Goal: Task Accomplishment & Management: Complete application form

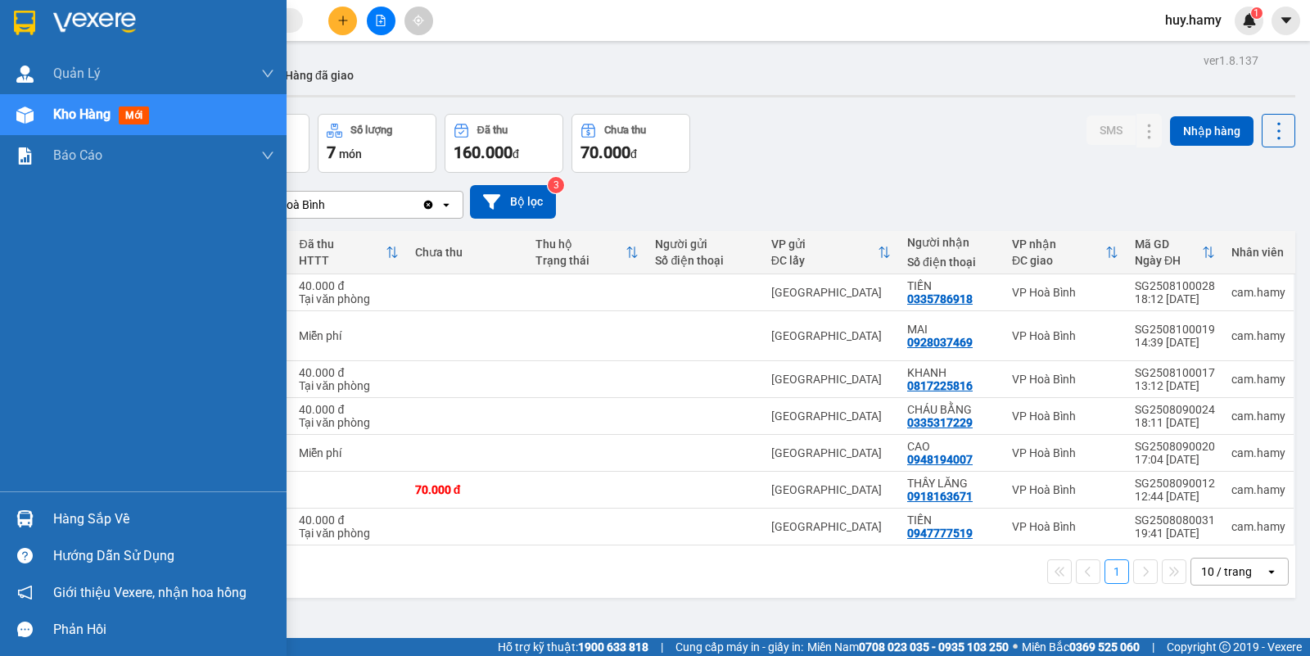
click at [71, 529] on div "Hàng sắp về" at bounding box center [163, 519] width 221 height 25
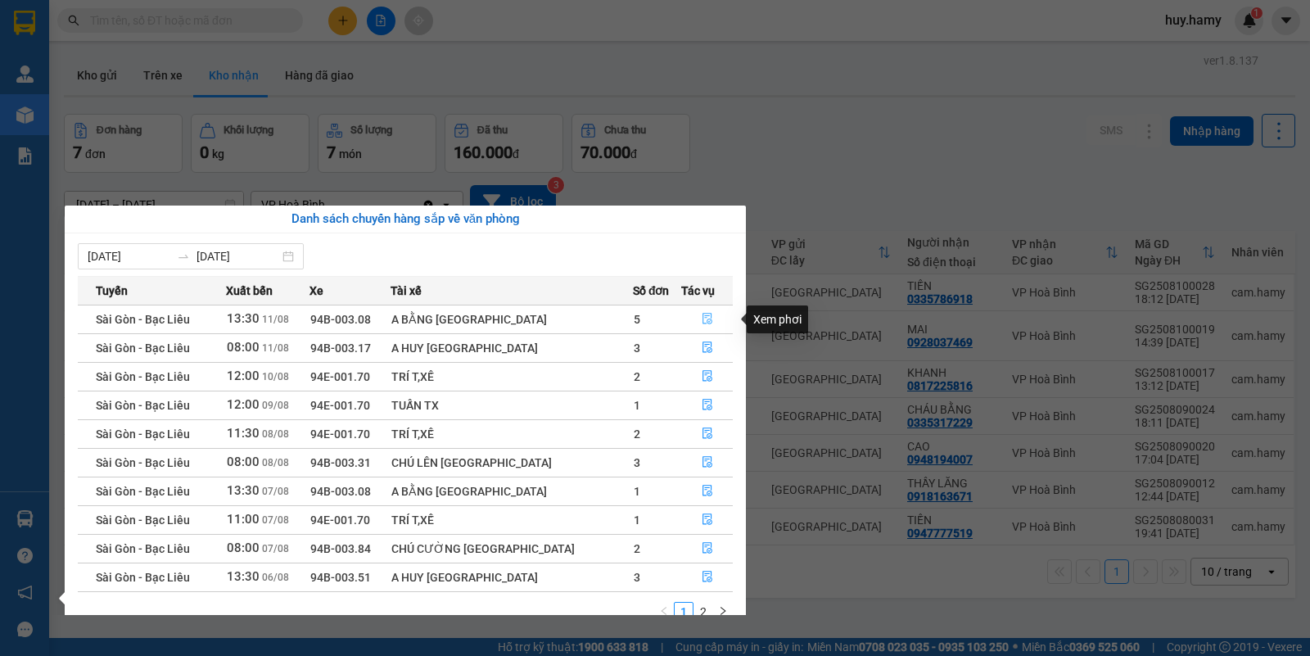
click at [702, 321] on icon "file-done" at bounding box center [707, 318] width 11 height 11
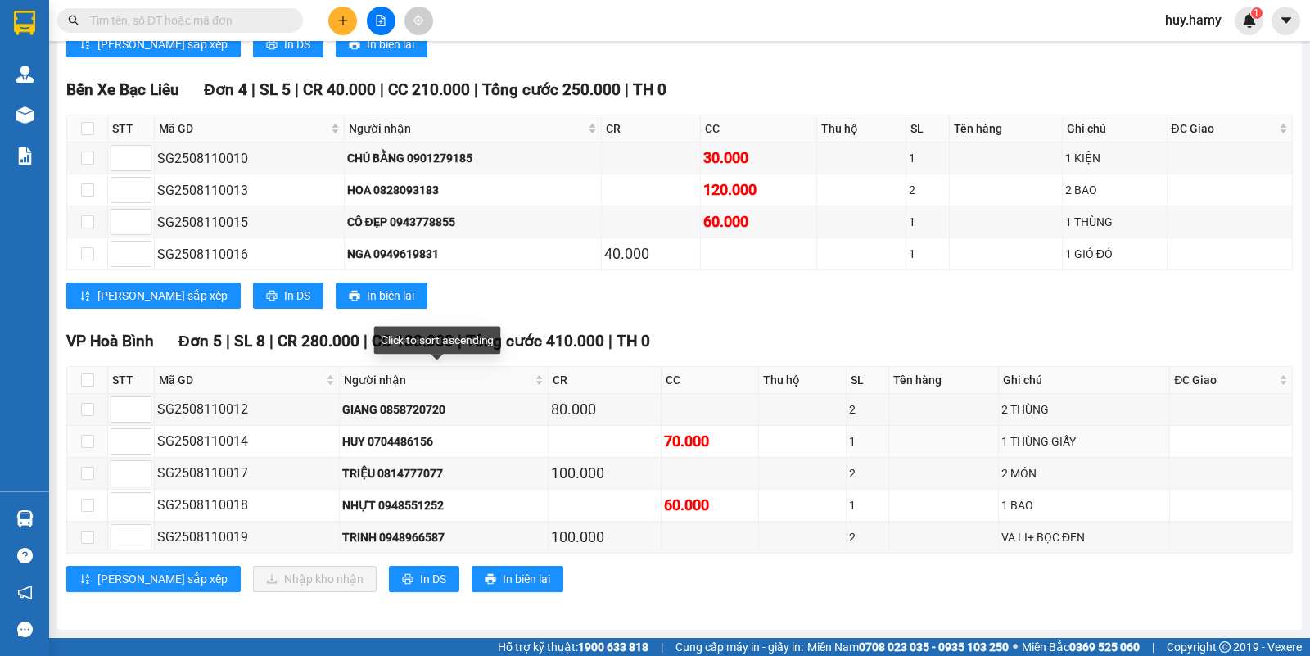
scroll to position [423, 0]
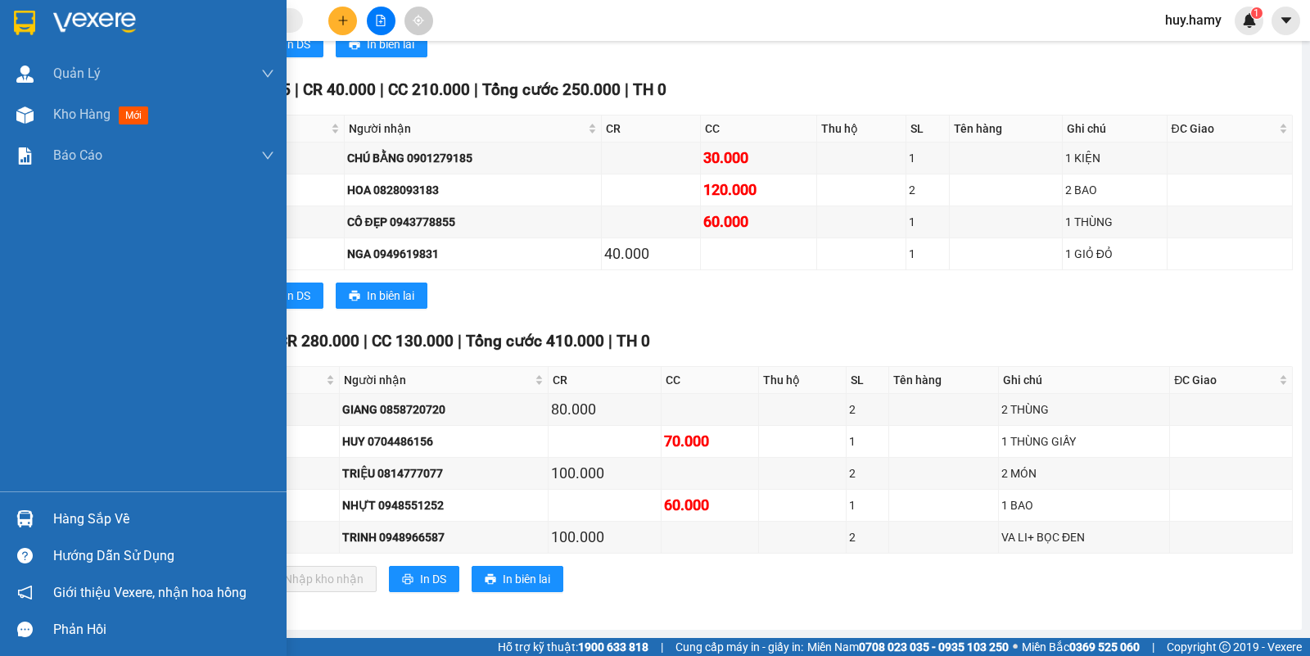
drag, startPoint x: 99, startPoint y: 514, endPoint x: 108, endPoint y: 513, distance: 9.0
click at [100, 513] on div "Hàng sắp về" at bounding box center [163, 519] width 221 height 25
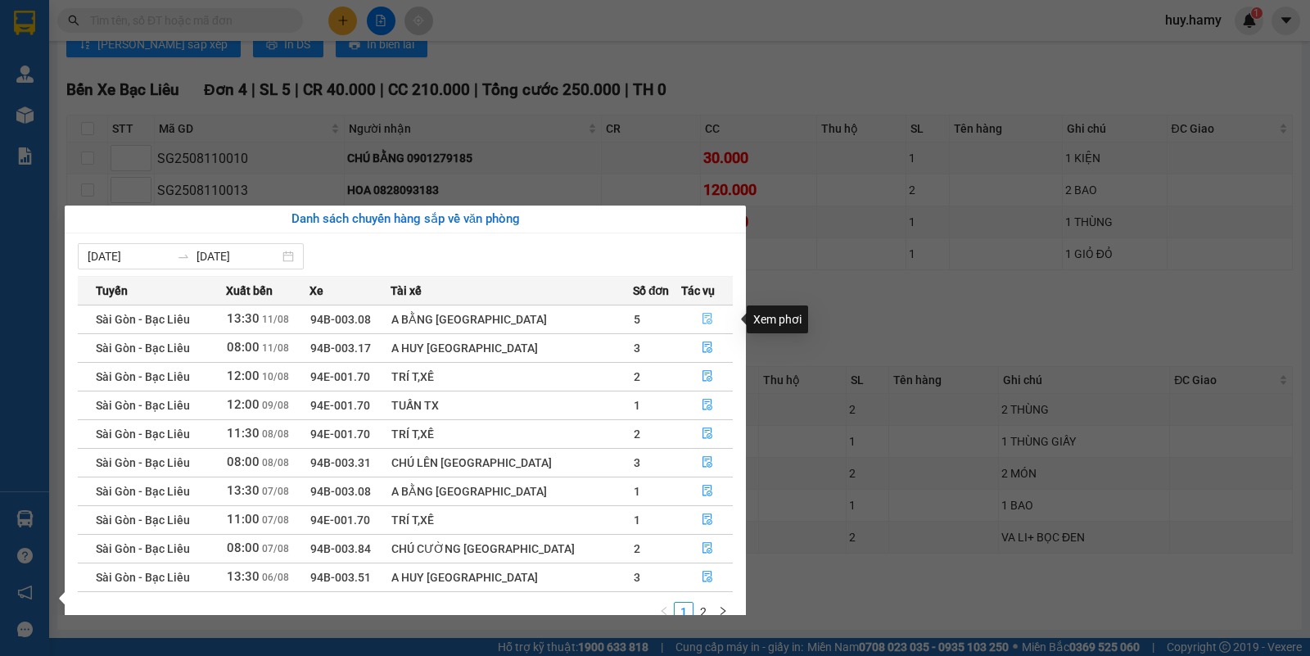
click at [702, 314] on icon "file-done" at bounding box center [707, 318] width 11 height 11
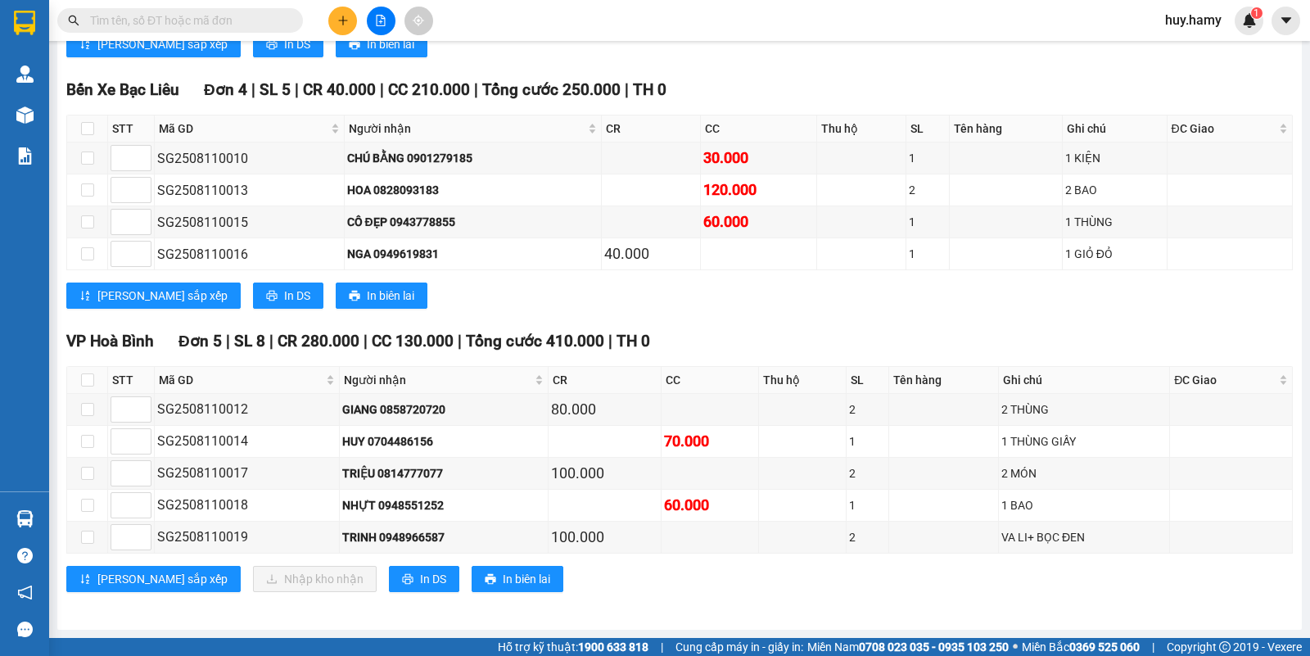
click at [215, 18] on input "text" at bounding box center [186, 20] width 193 height 18
click at [334, 7] on button at bounding box center [342, 21] width 29 height 29
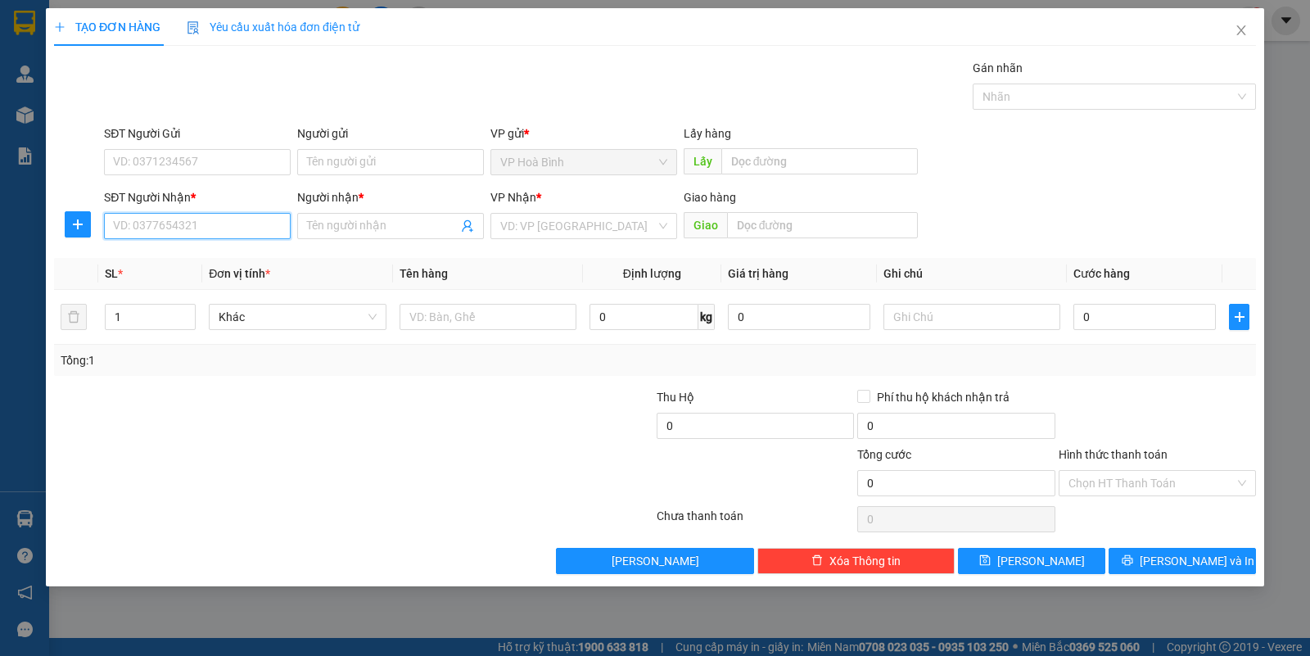
click at [188, 236] on input "SĐT Người Nhận *" at bounding box center [197, 226] width 187 height 26
type input "0909741043"
click at [219, 251] on div "0909741043 - HOÀNG" at bounding box center [197, 260] width 167 height 18
type input "HOÀNG"
type input "50.000"
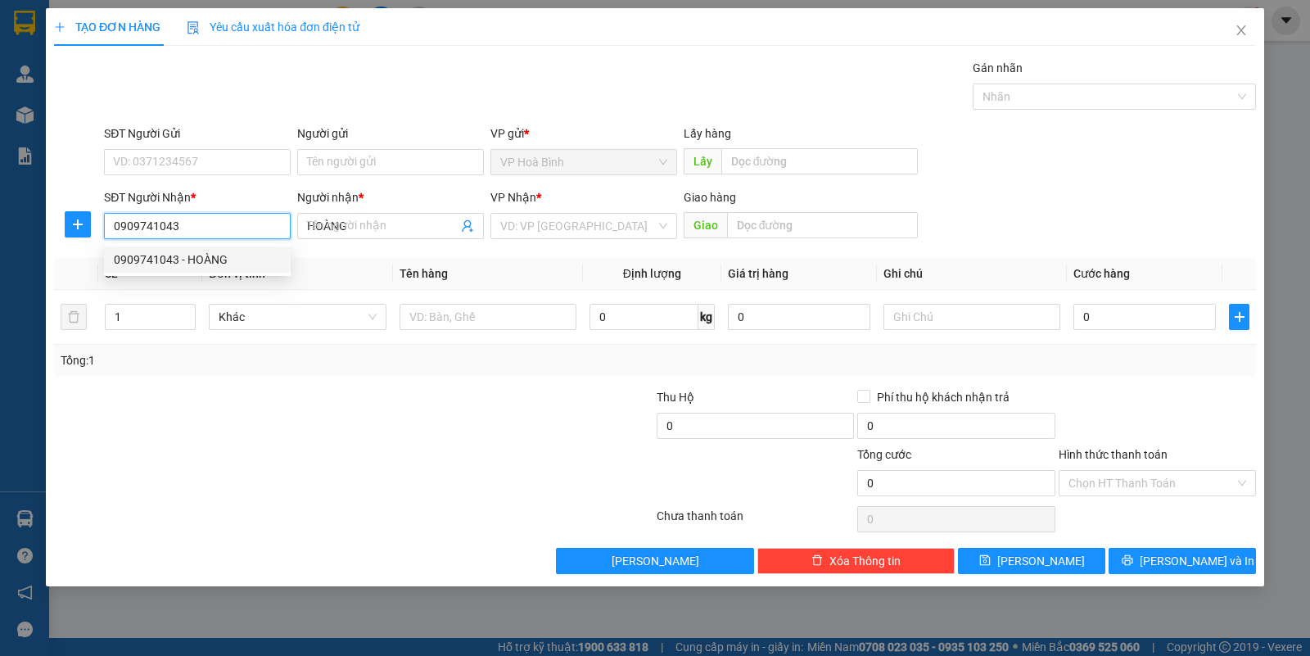
type input "50.000"
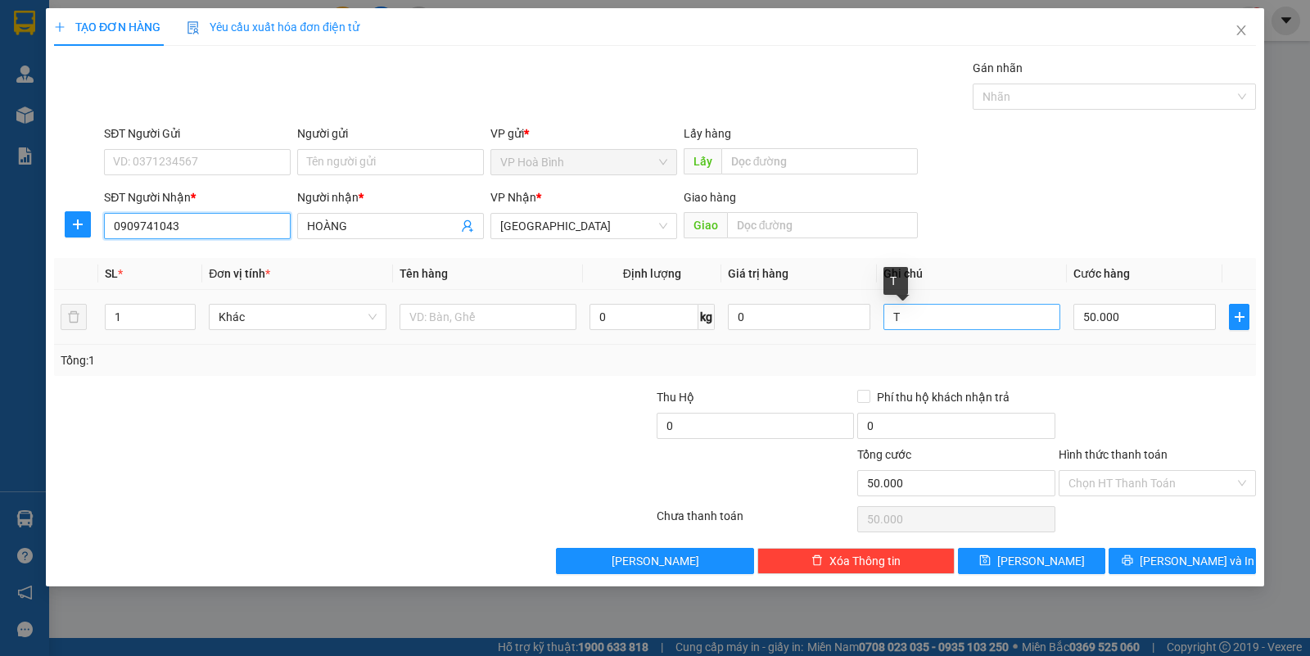
type input "0909741043"
drag, startPoint x: 918, startPoint y: 316, endPoint x: 853, endPoint y: 341, distance: 69.5
click at [853, 341] on tr "1 Khác 0 kg 0 T 50.000" at bounding box center [655, 317] width 1202 height 55
type input "B"
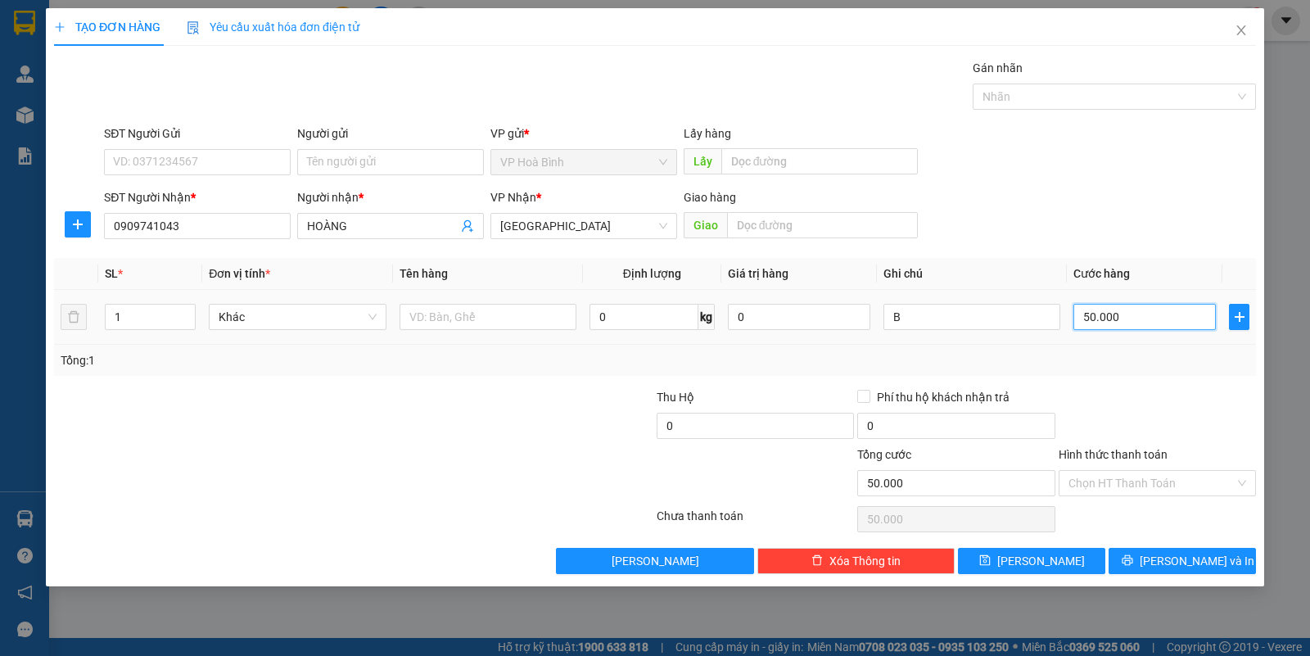
click at [1160, 323] on input "50.000" at bounding box center [1144, 317] width 142 height 26
type input "4"
type input "40"
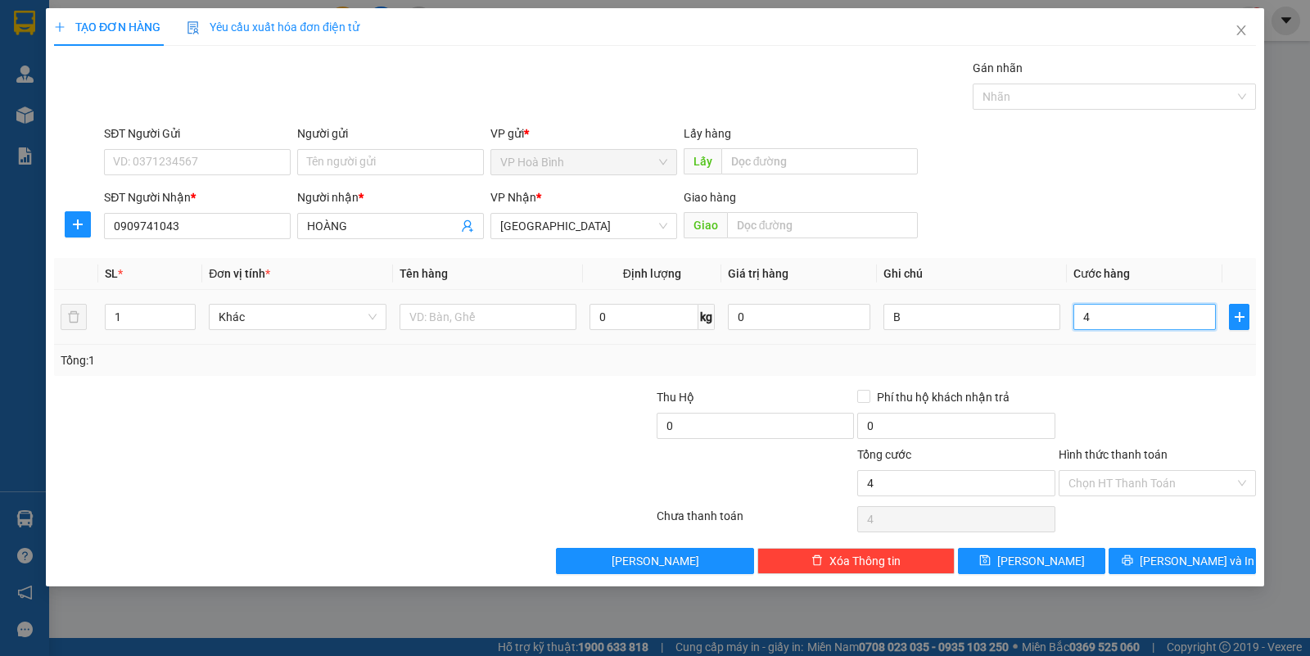
type input "40"
type input "400"
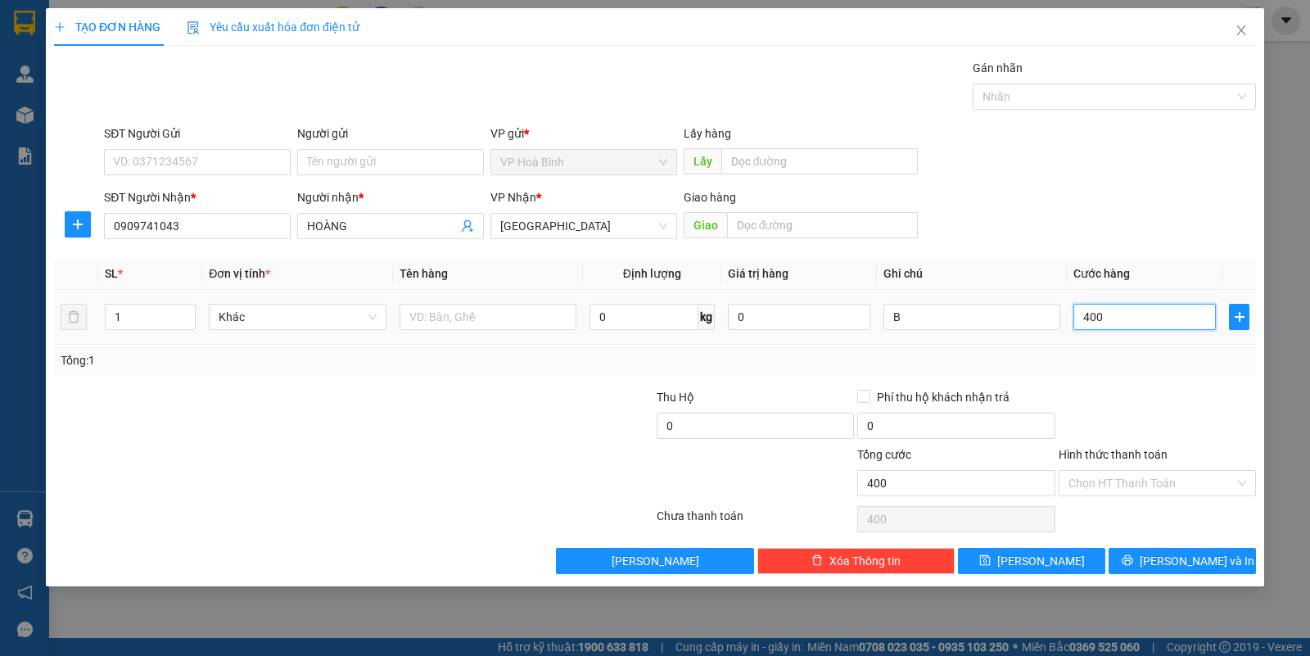
type input "4.000"
type input "40.000"
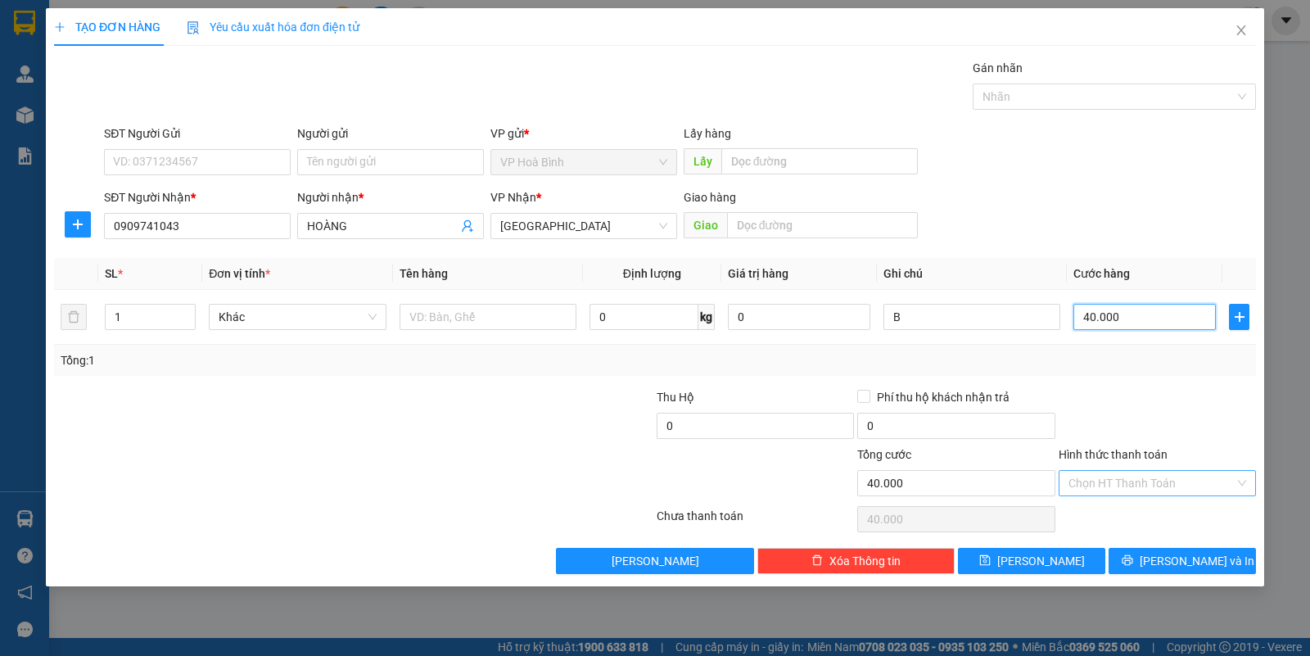
type input "40.000"
click at [1115, 472] on input "Hình thức thanh toán" at bounding box center [1151, 483] width 166 height 25
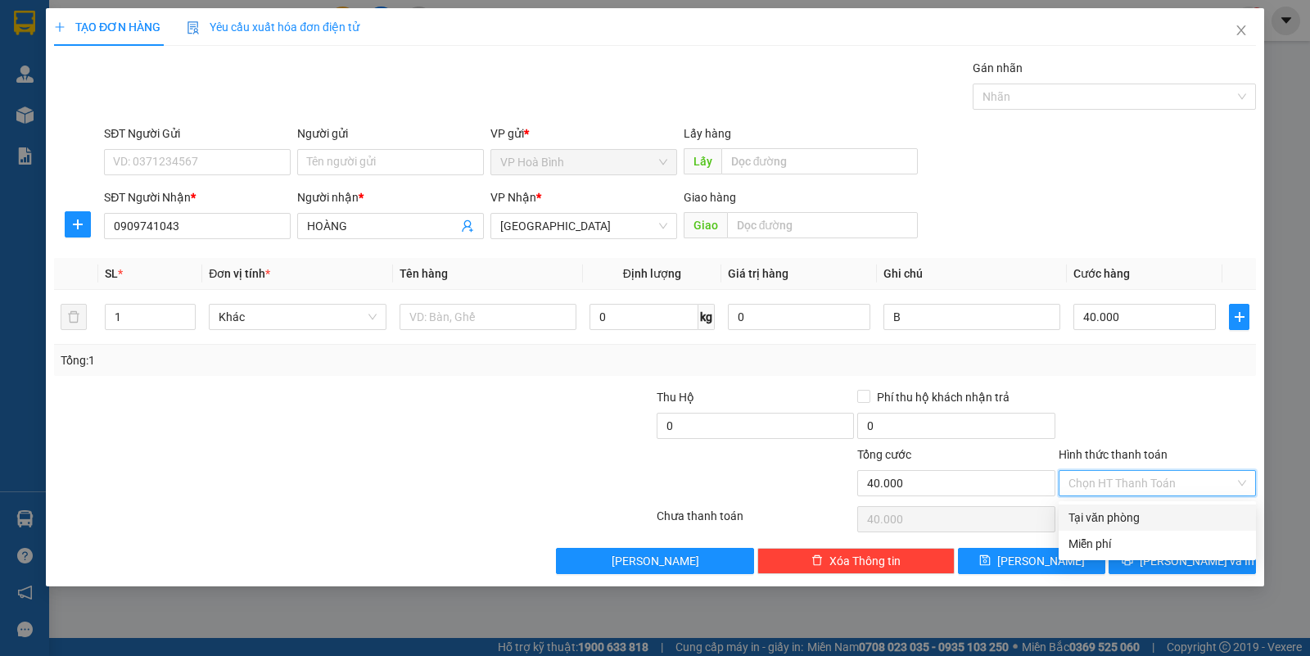
click at [1123, 513] on div "Tại văn phòng" at bounding box center [1157, 517] width 178 height 18
type input "0"
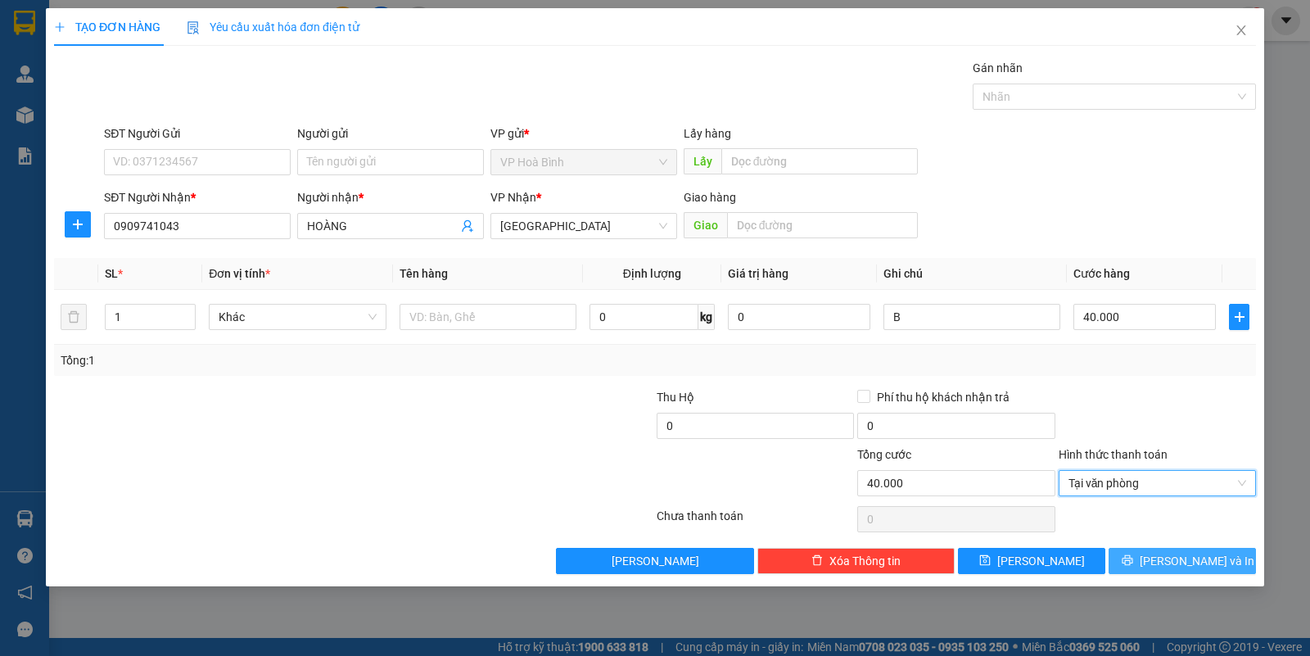
click at [1163, 571] on button "[PERSON_NAME] và In" at bounding box center [1182, 561] width 147 height 26
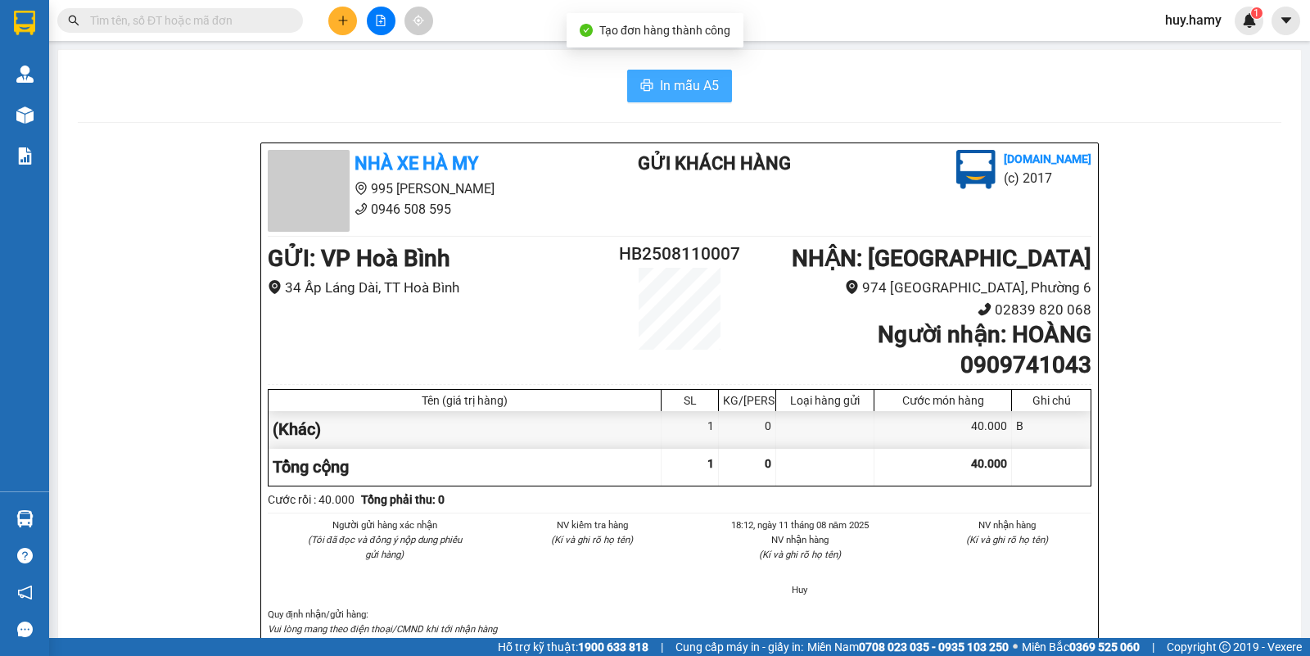
click at [702, 84] on span "In mẫu A5" at bounding box center [689, 85] width 59 height 20
click at [345, 13] on button at bounding box center [342, 21] width 29 height 29
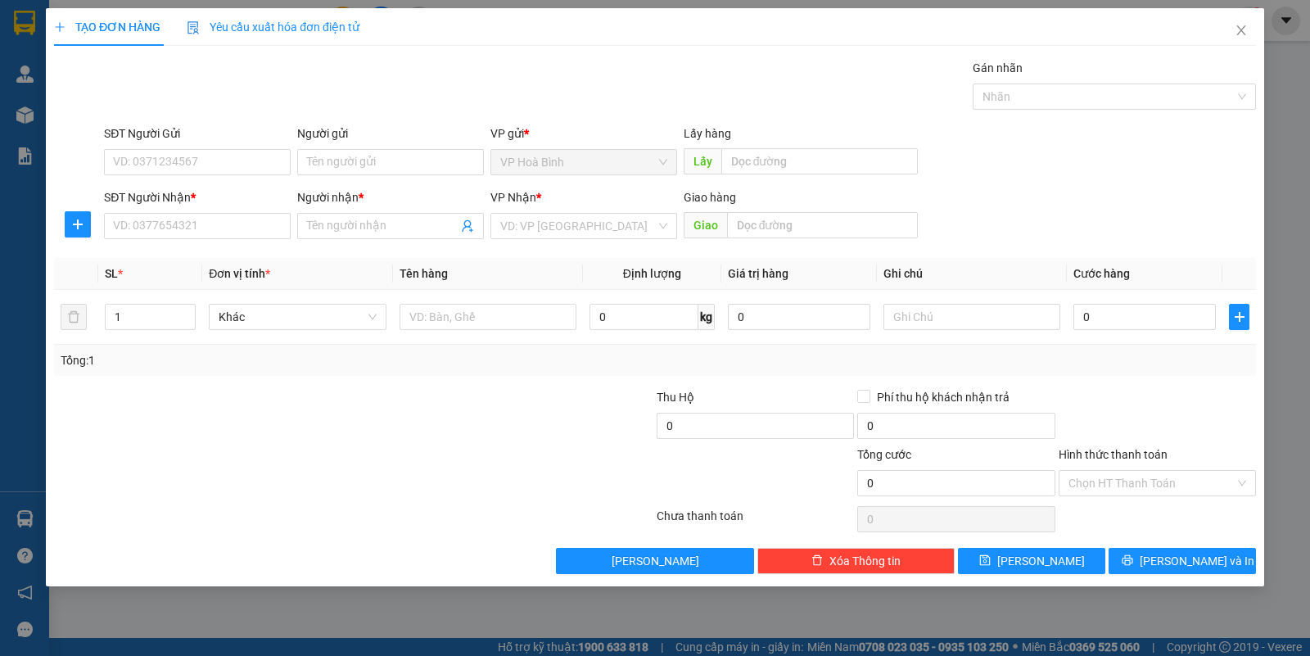
click at [224, 246] on div "SĐT Người Nhận * VD: 0377654321" at bounding box center [197, 216] width 187 height 57
click at [226, 229] on input "SĐT Người Nhận *" at bounding box center [197, 226] width 187 height 26
type input "0853826585"
click at [185, 258] on div "0853826585 - [PERSON_NAME]" at bounding box center [197, 260] width 167 height 18
type input "[PERSON_NAME]"
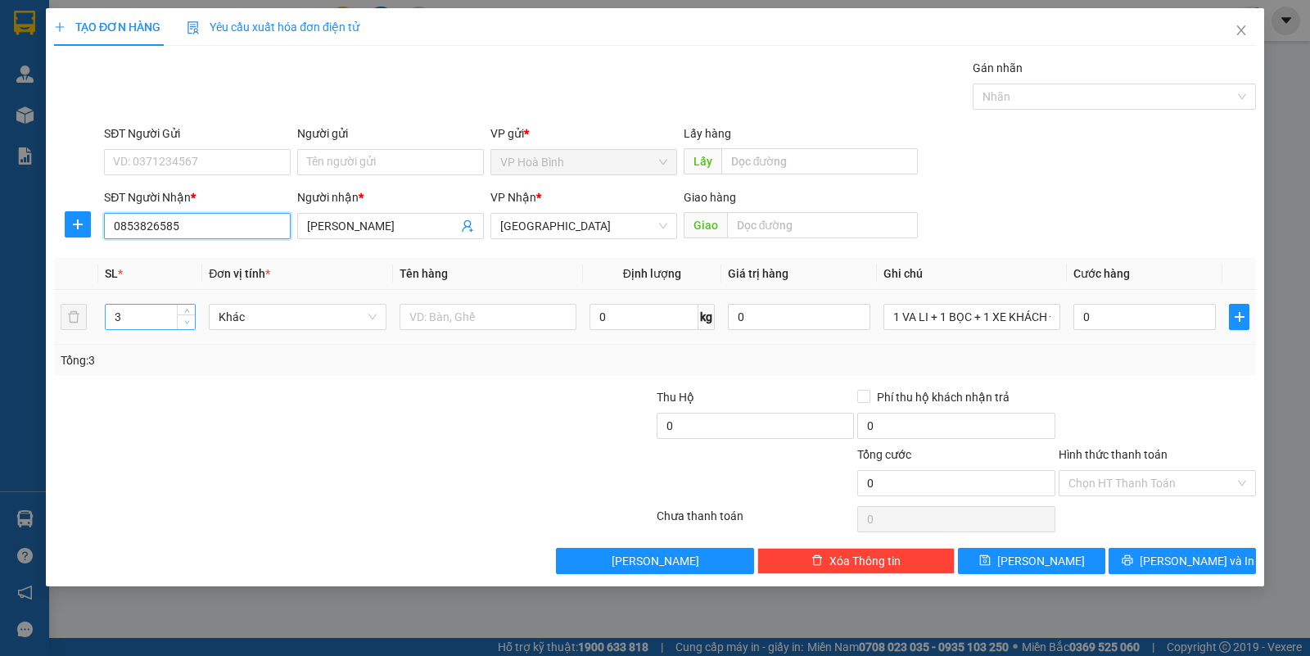
type input "0853826585"
type input "2"
click at [184, 320] on icon "down" at bounding box center [187, 322] width 6 height 6
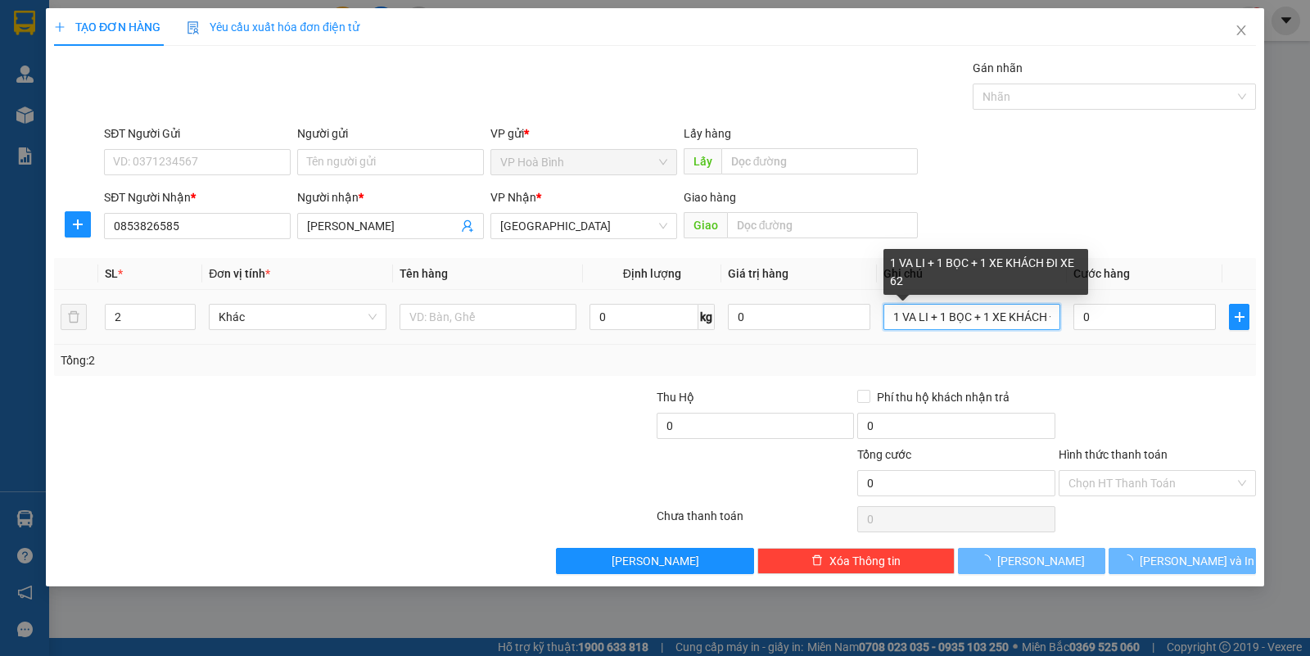
drag, startPoint x: 1054, startPoint y: 320, endPoint x: 692, endPoint y: 282, distance: 363.8
click at [680, 336] on tr "2 Khác 0 kg 0 1 VA LI + 1 BỌC + 1 XE KHÁCH ĐI XE 62 0" at bounding box center [655, 317] width 1202 height 55
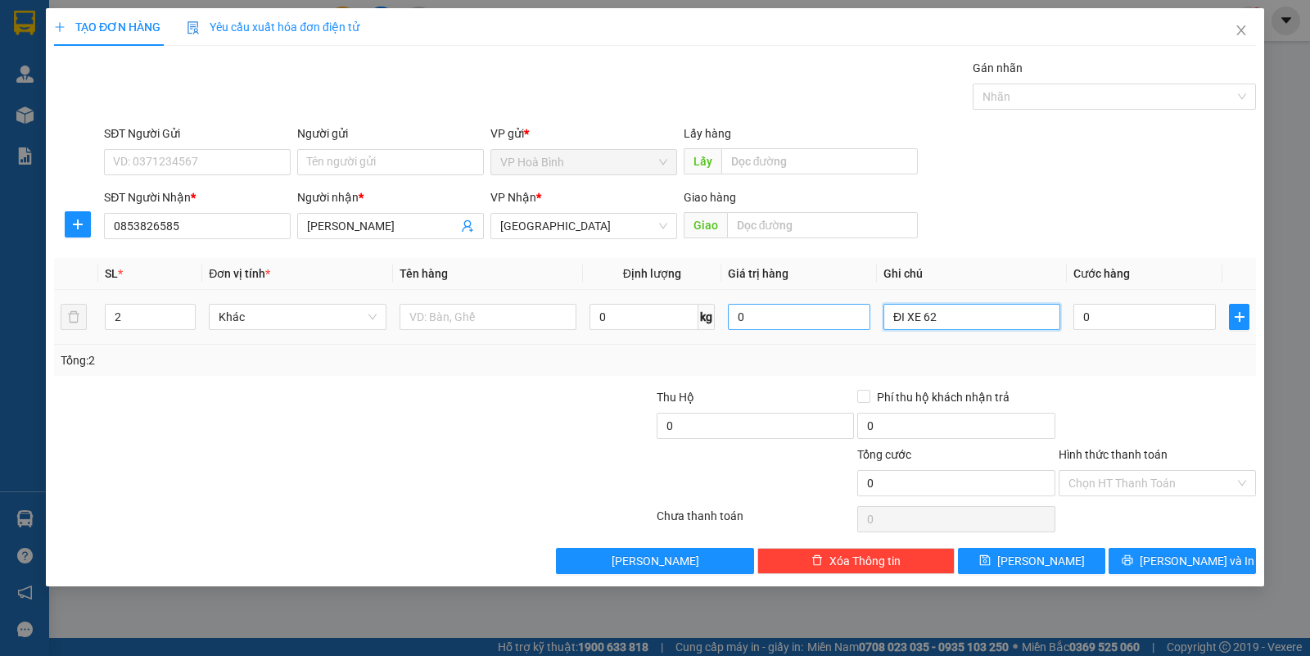
drag, startPoint x: 959, startPoint y: 322, endPoint x: 812, endPoint y: 326, distance: 146.6
click at [812, 326] on tr "2 Khác 0 kg 0 ĐI XE 62 0" at bounding box center [655, 317] width 1202 height 55
type input "1T + 1B"
click at [1099, 323] on input "0" at bounding box center [1144, 317] width 142 height 26
type input "7"
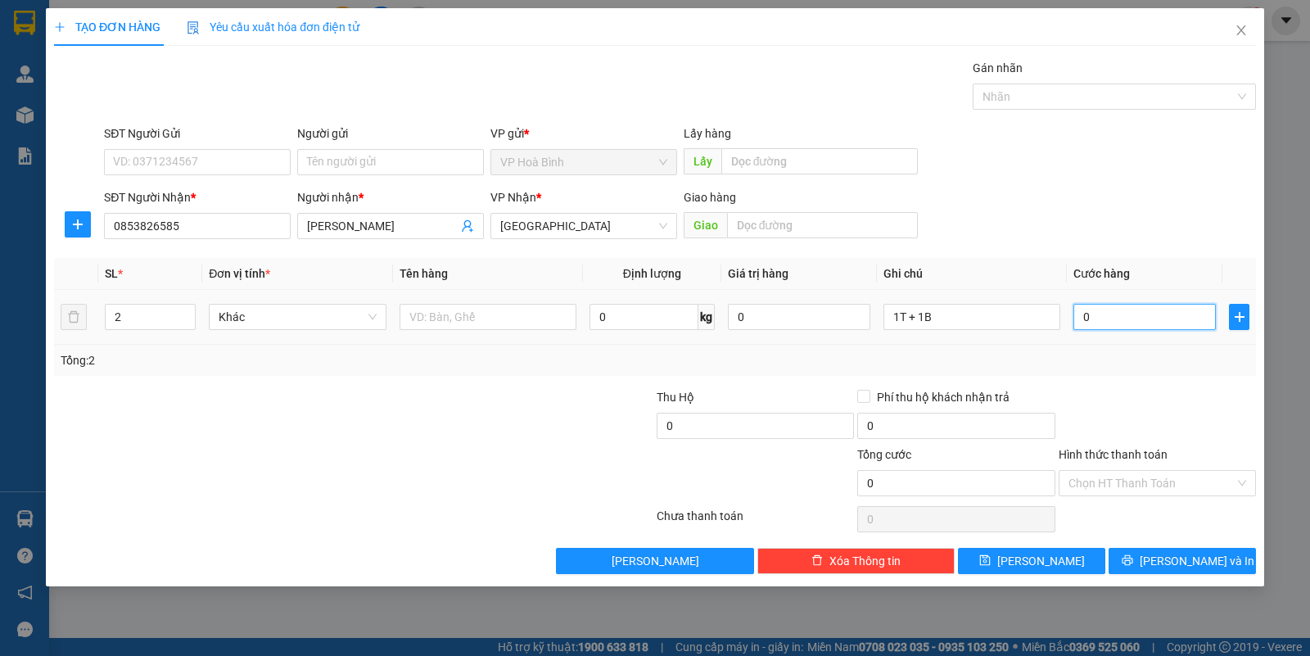
type input "7"
type input "70"
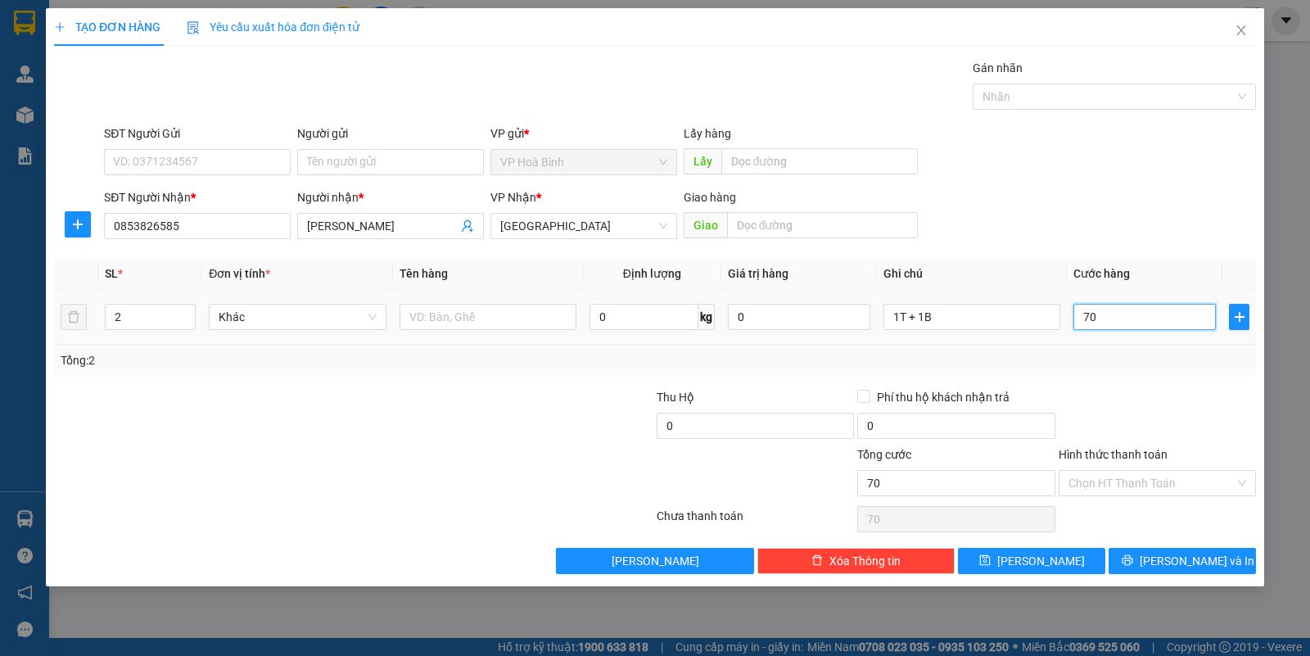
type input "700"
type input "7.000"
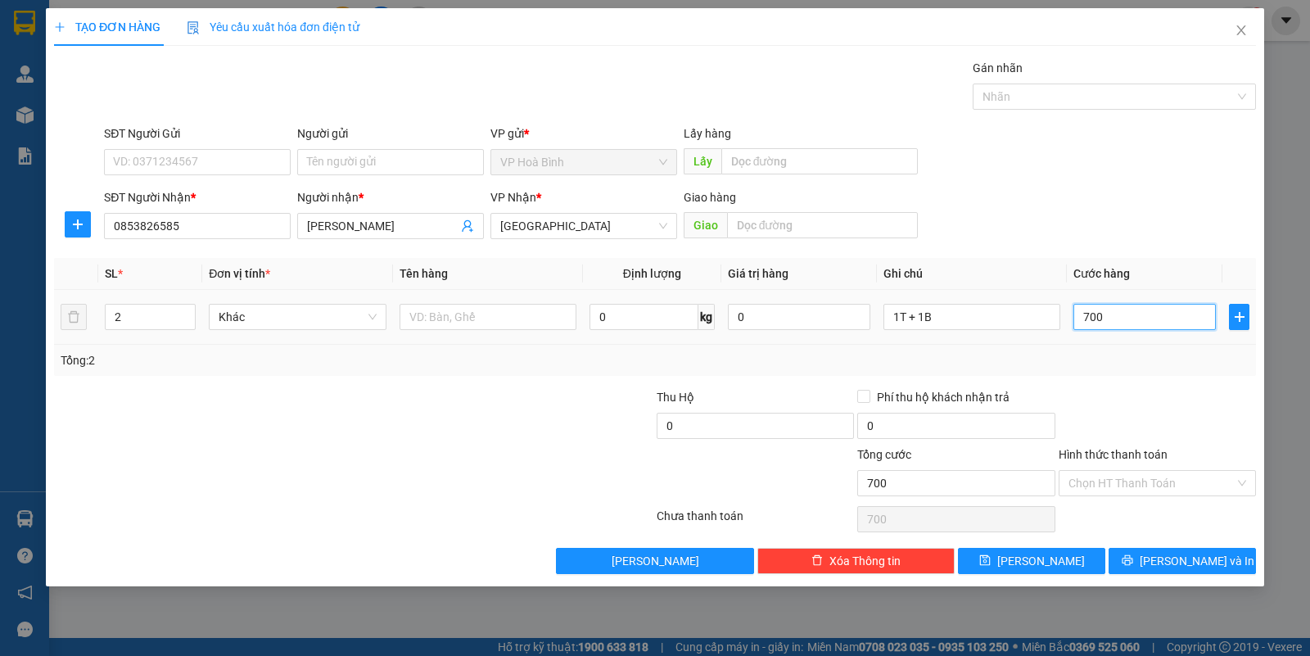
type input "7.000"
type input "70.000"
drag, startPoint x: 1130, startPoint y: 479, endPoint x: 1127, endPoint y: 506, distance: 27.2
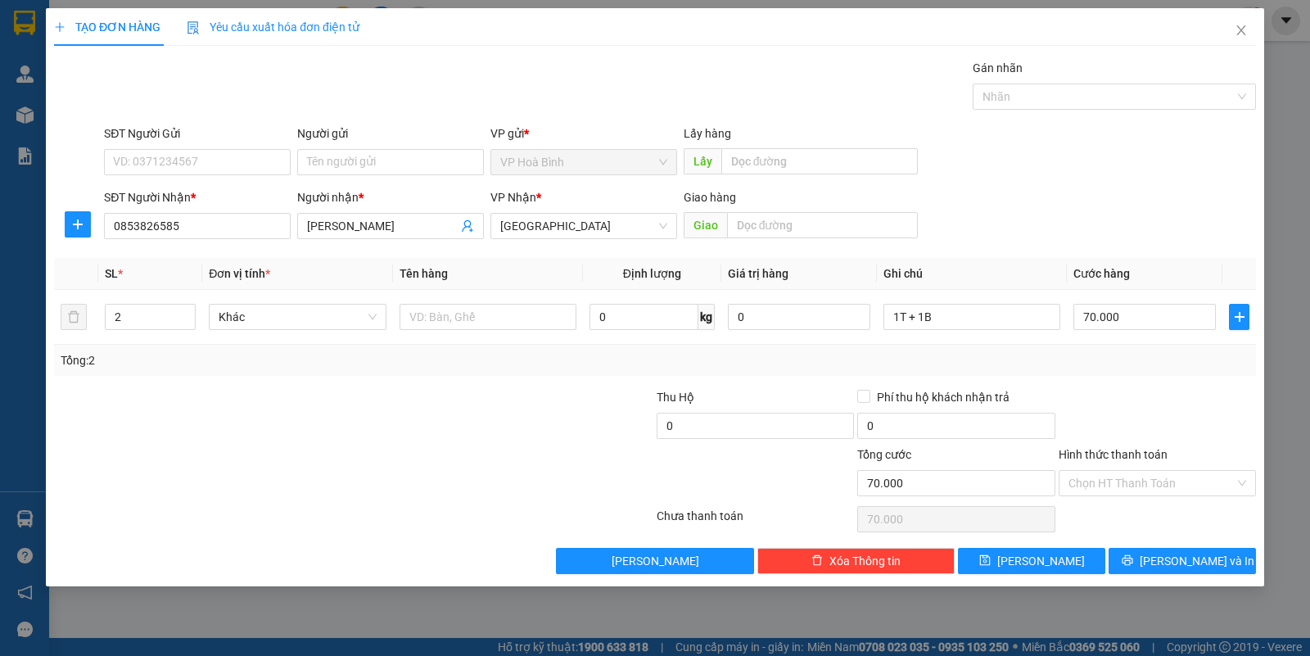
click at [1130, 484] on input "Hình thức thanh toán" at bounding box center [1151, 483] width 166 height 25
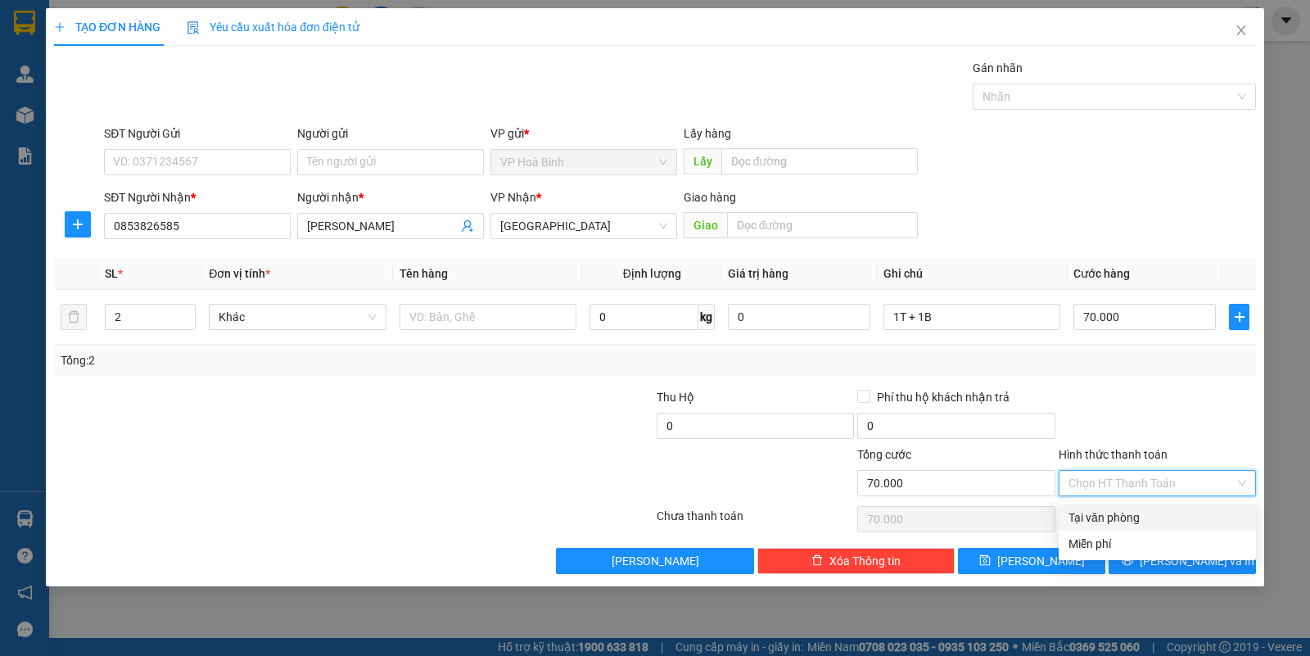
click at [1127, 506] on div "Tại văn phòng" at bounding box center [1157, 517] width 197 height 26
type input "0"
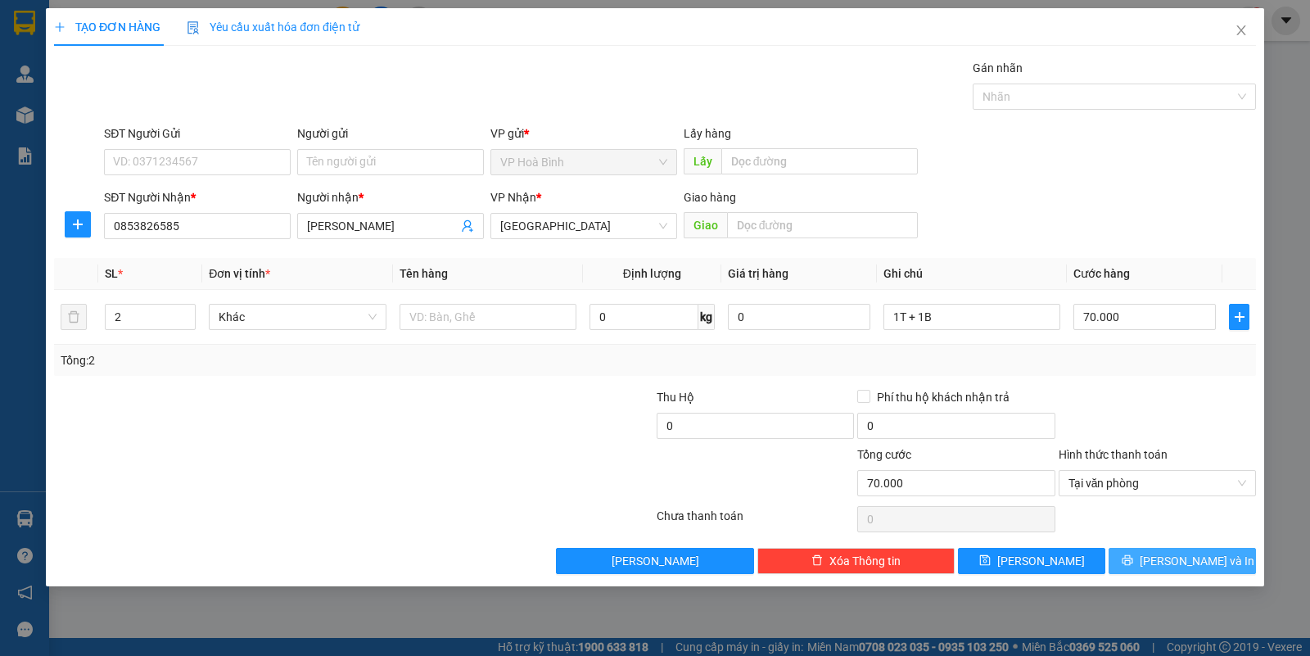
click at [1144, 558] on button "[PERSON_NAME] và In" at bounding box center [1182, 561] width 147 height 26
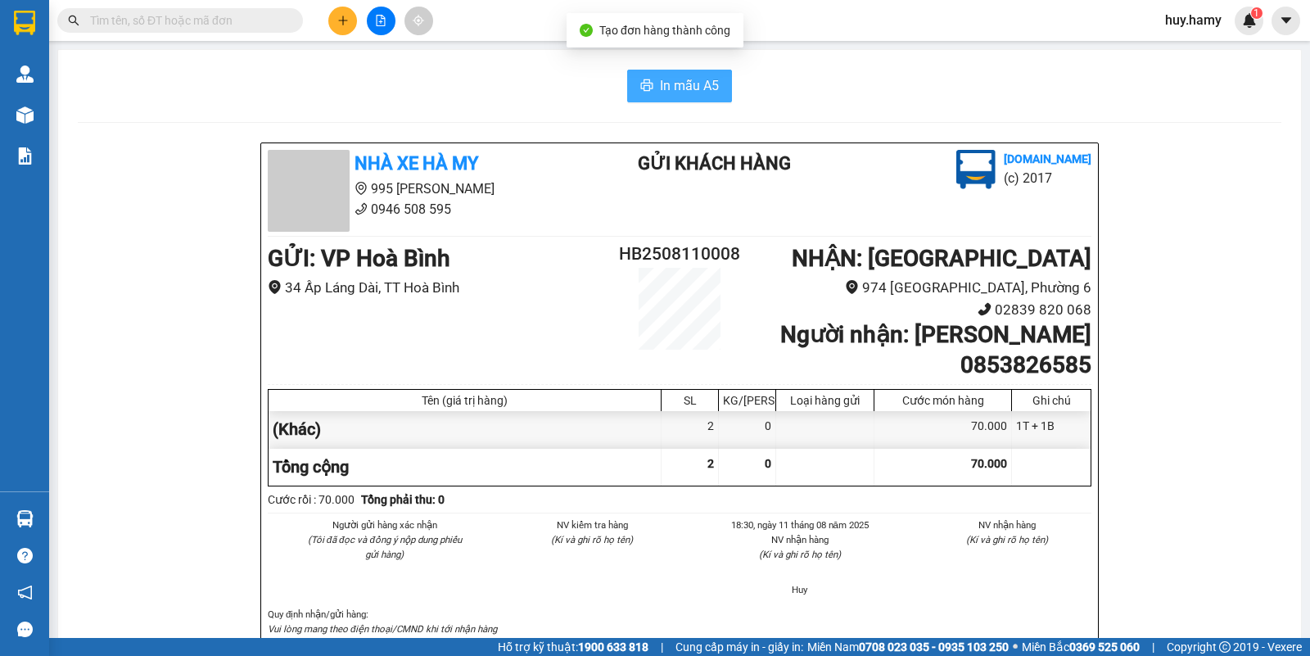
click at [694, 83] on span "In mẫu A5" at bounding box center [689, 85] width 59 height 20
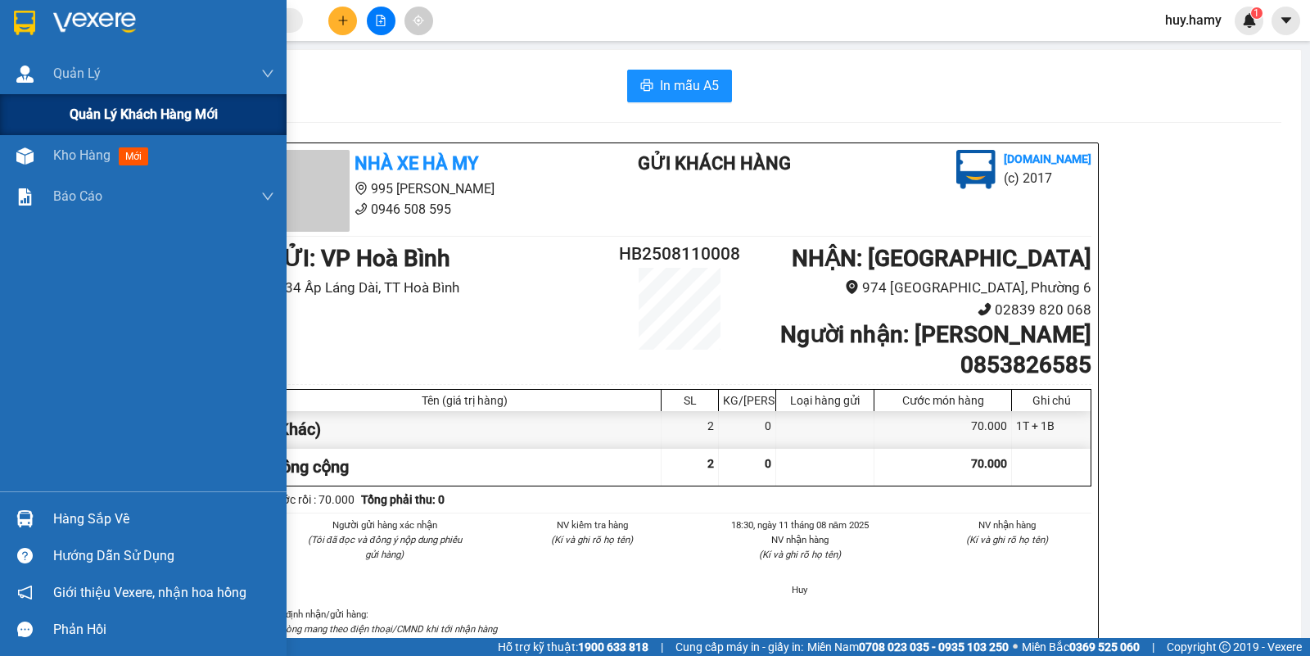
drag, startPoint x: 68, startPoint y: 92, endPoint x: 68, endPoint y: 116, distance: 24.6
click at [67, 94] on div "Quản [PERSON_NAME] lý khách hàng mới" at bounding box center [143, 94] width 287 height 82
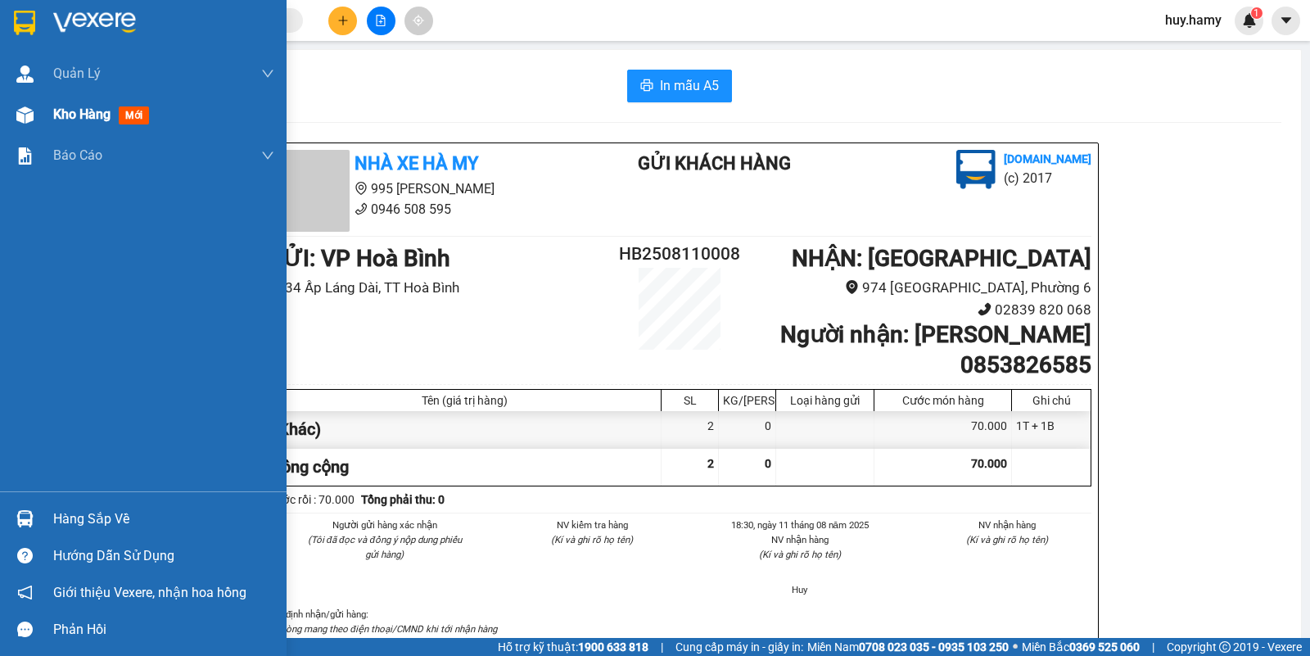
click at [74, 116] on span "Kho hàng" at bounding box center [81, 114] width 57 height 16
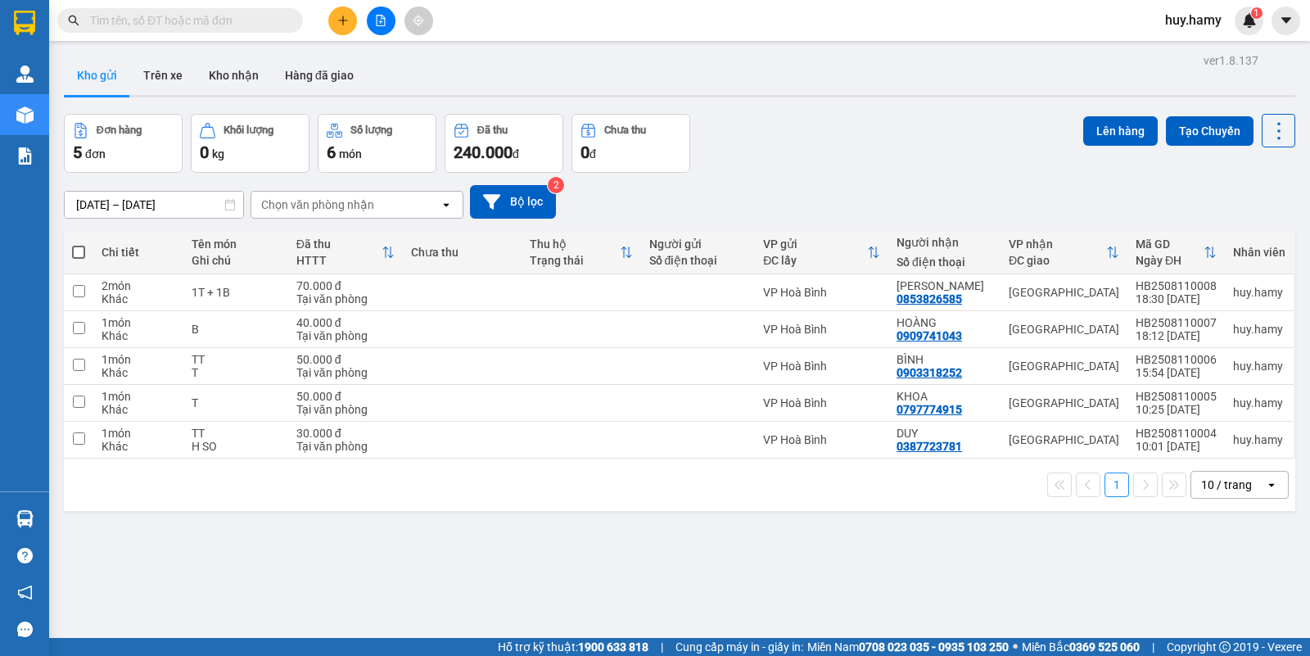
click at [354, 18] on button at bounding box center [342, 21] width 29 height 29
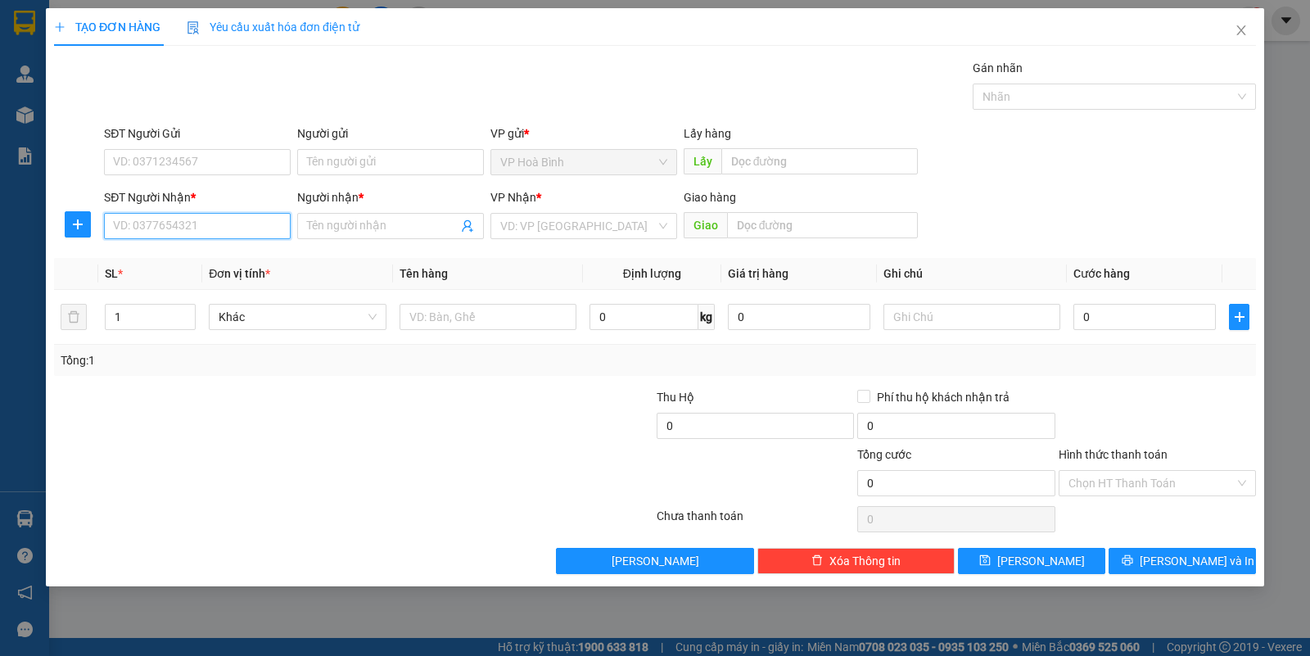
click at [190, 232] on input "SĐT Người Nhận *" at bounding box center [197, 226] width 187 height 26
type input "0879522334"
click at [330, 219] on input "Người nhận *" at bounding box center [382, 226] width 151 height 18
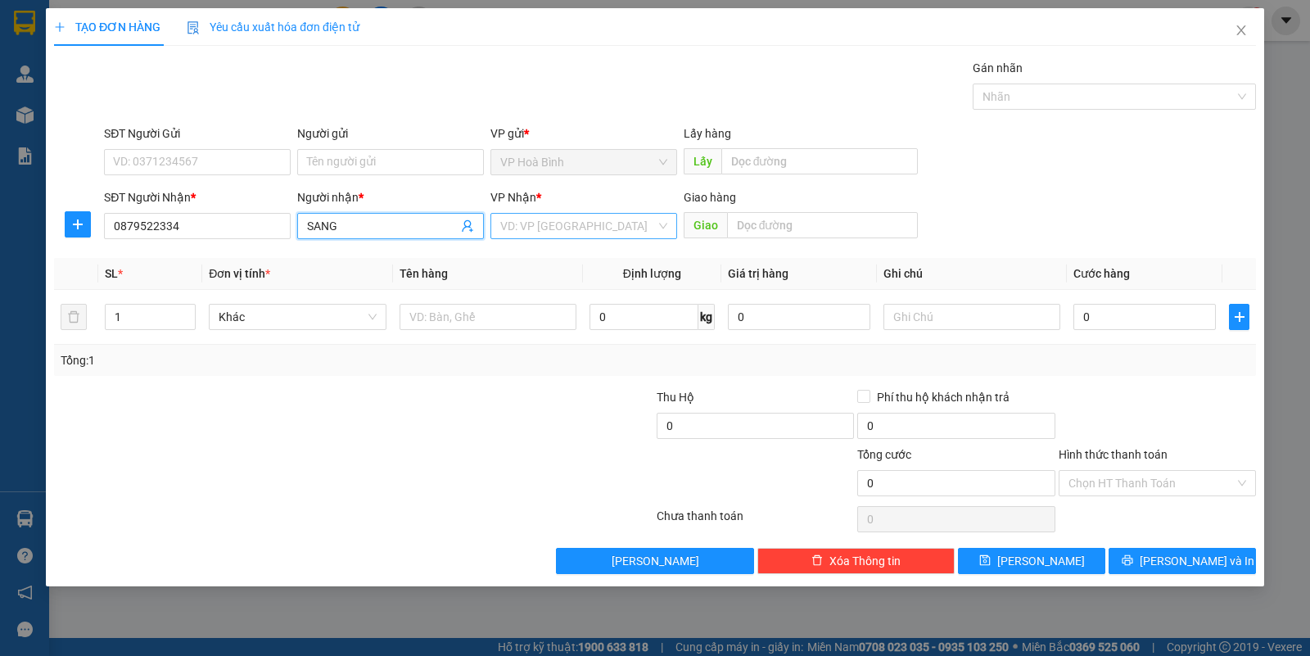
type input "SANG"
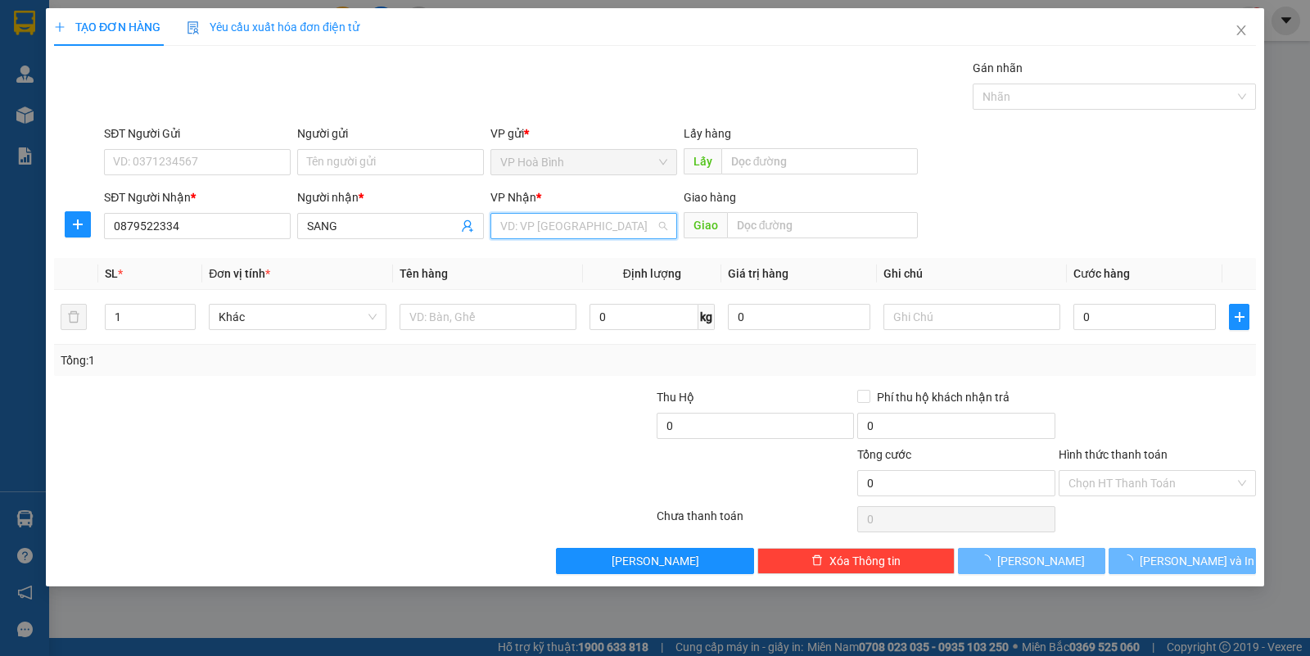
drag, startPoint x: 528, startPoint y: 218, endPoint x: 526, endPoint y: 255, distance: 36.9
click at [528, 222] on input "search" at bounding box center [578, 226] width 156 height 25
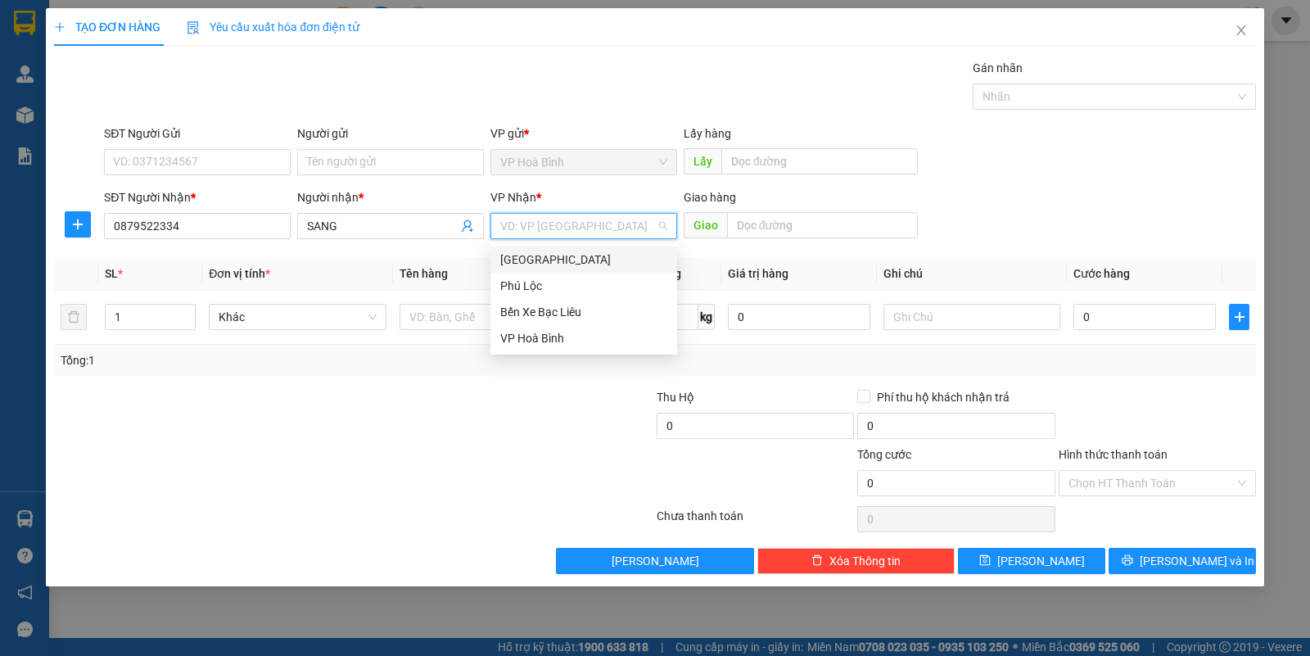
click at [538, 251] on div "[GEOGRAPHIC_DATA]" at bounding box center [583, 260] width 167 height 18
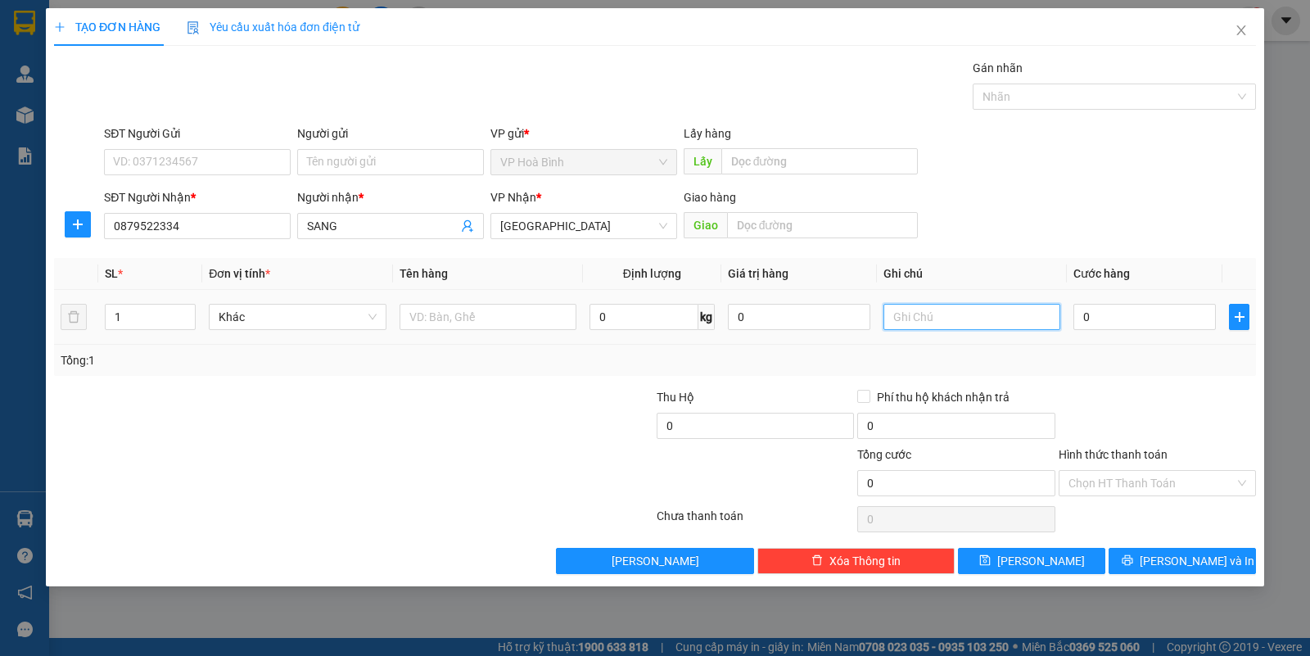
click at [939, 320] on input "text" at bounding box center [971, 317] width 177 height 26
type input "1 XE KHÔNG GIẤY"
click at [1103, 316] on input "0" at bounding box center [1144, 317] width 142 height 26
type input "4"
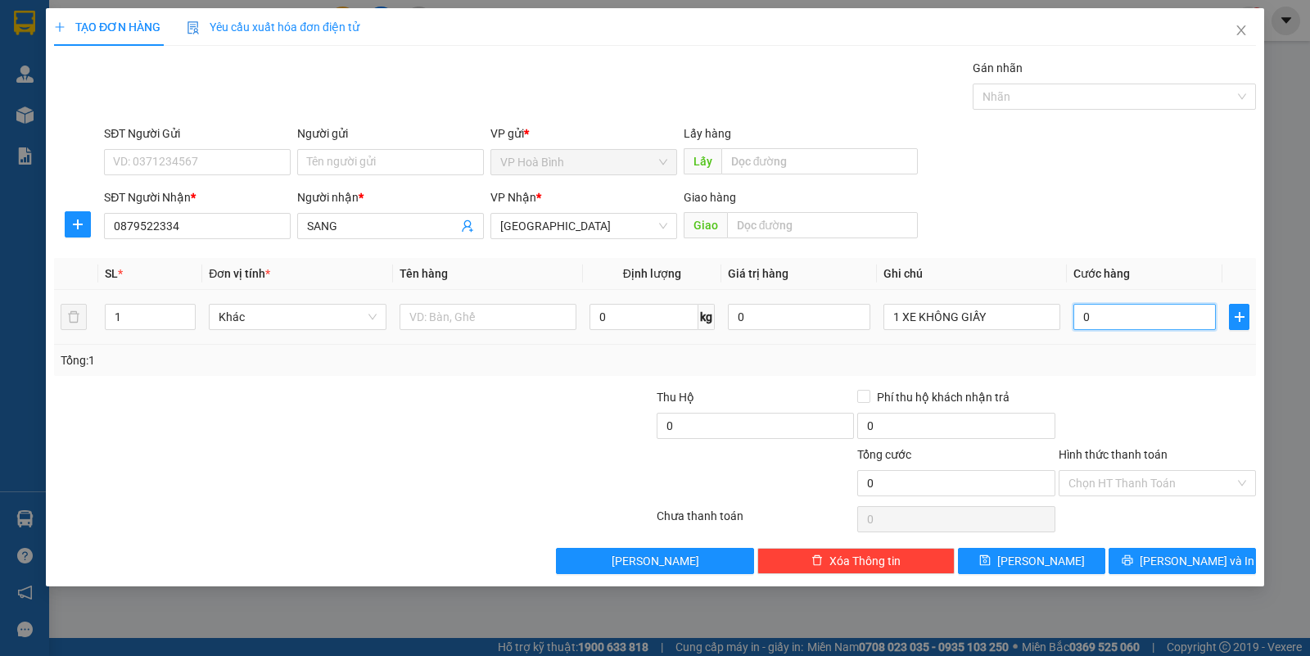
type input "4"
type input "45"
type input "450"
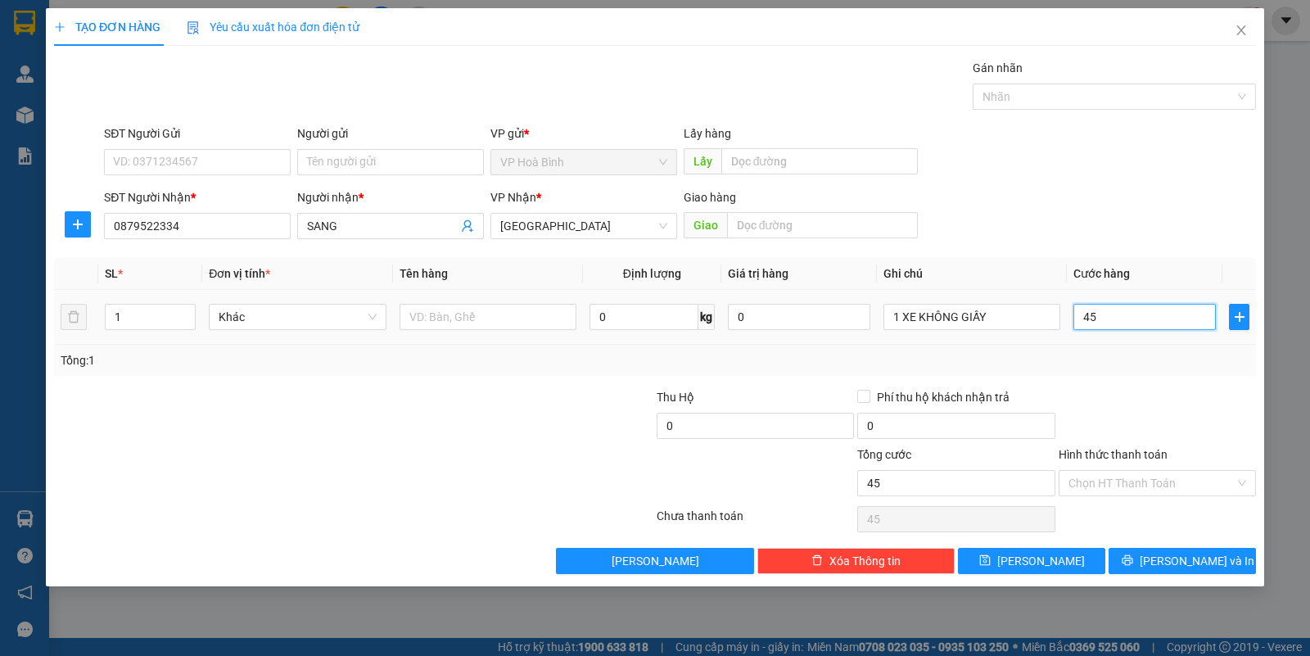
type input "450"
type input "4.500"
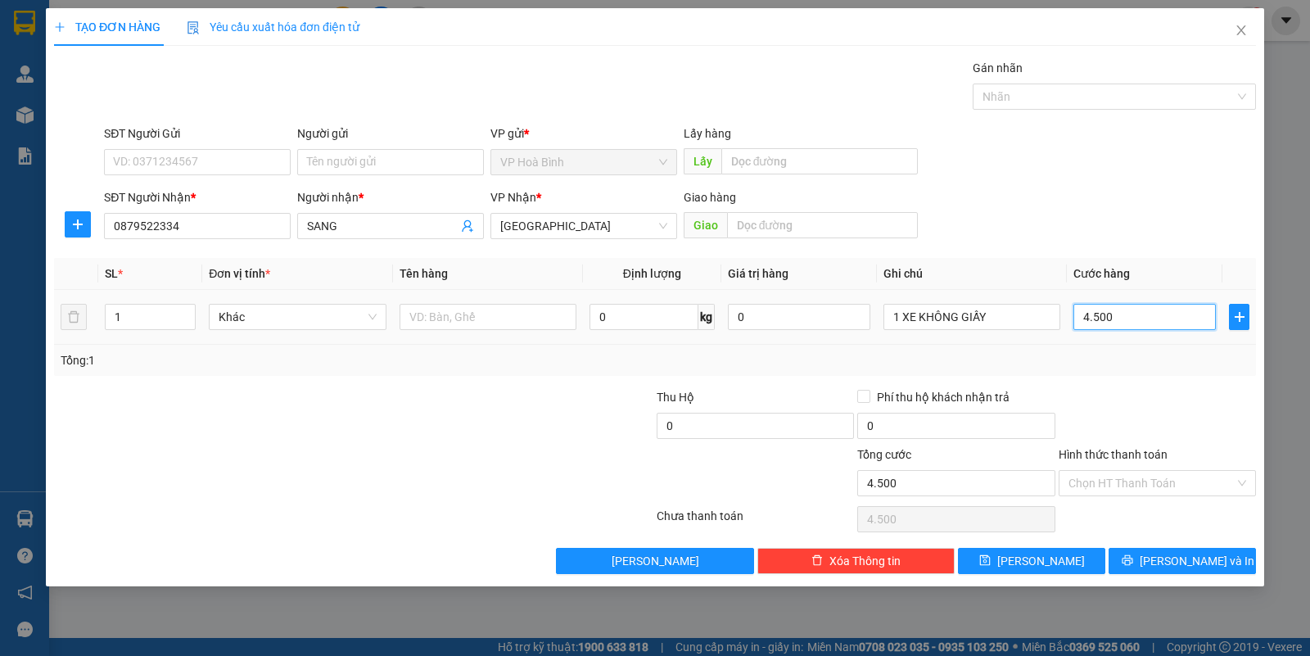
type input "45.000"
type input "450.000"
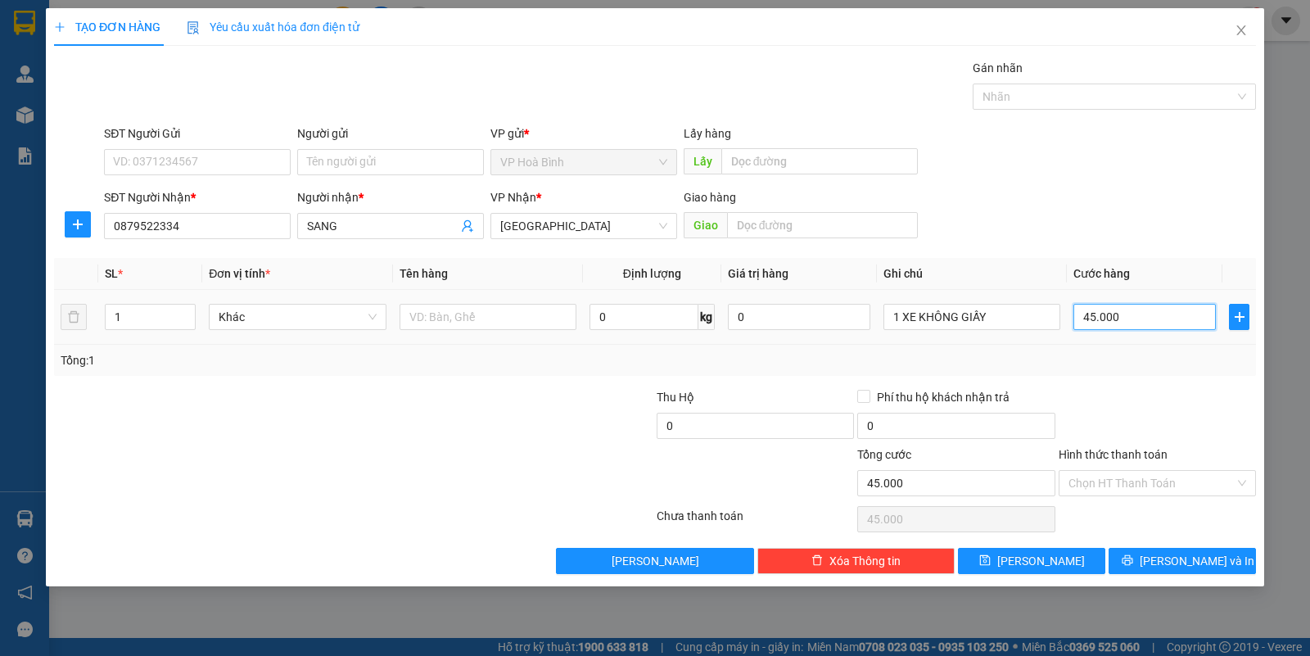
type input "450.000"
click at [1132, 562] on icon "printer" at bounding box center [1127, 560] width 11 height 11
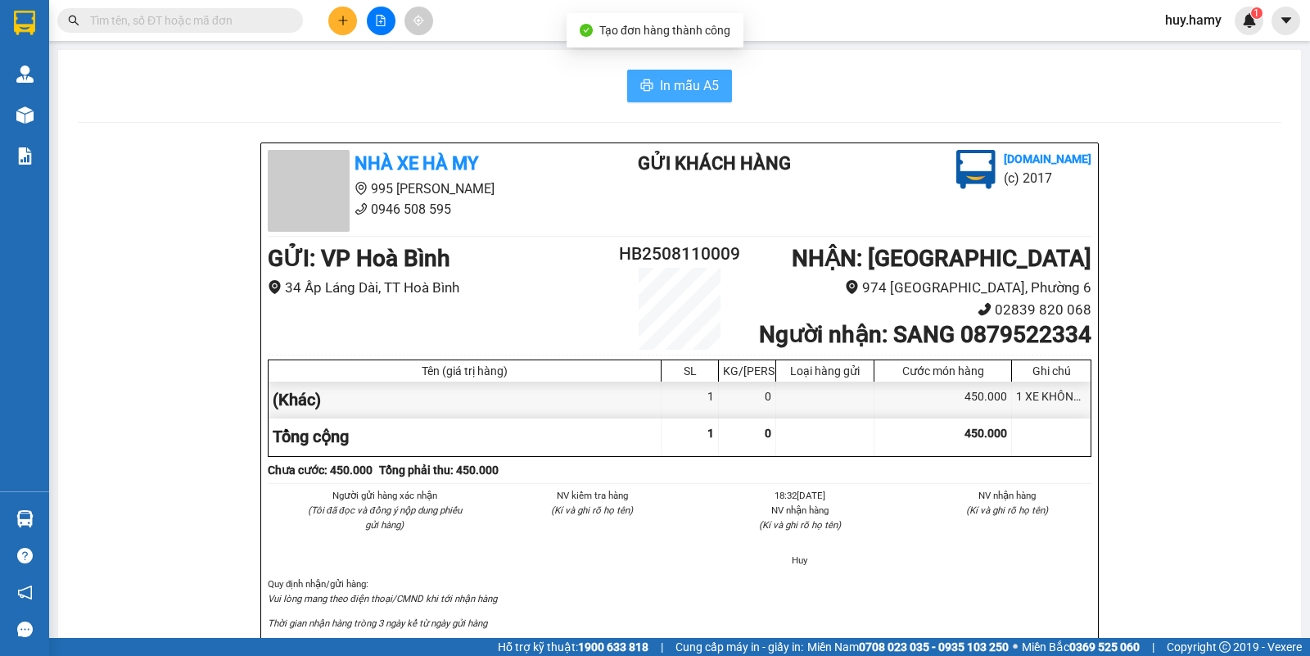
click at [660, 79] on span "In mẫu A5" at bounding box center [689, 85] width 59 height 20
click at [341, 18] on icon "plus" at bounding box center [342, 20] width 11 height 11
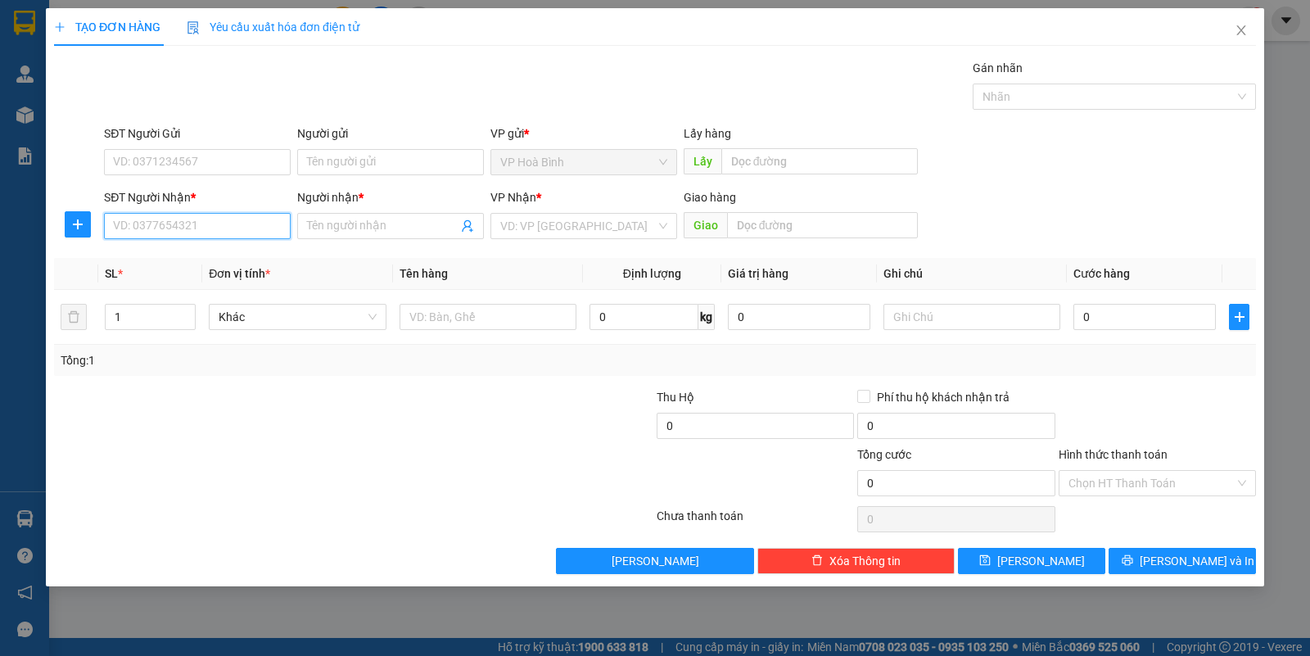
click at [178, 238] on input "SĐT Người Nhận *" at bounding box center [197, 226] width 187 height 26
type input "0909888833"
click at [357, 215] on span at bounding box center [390, 226] width 187 height 26
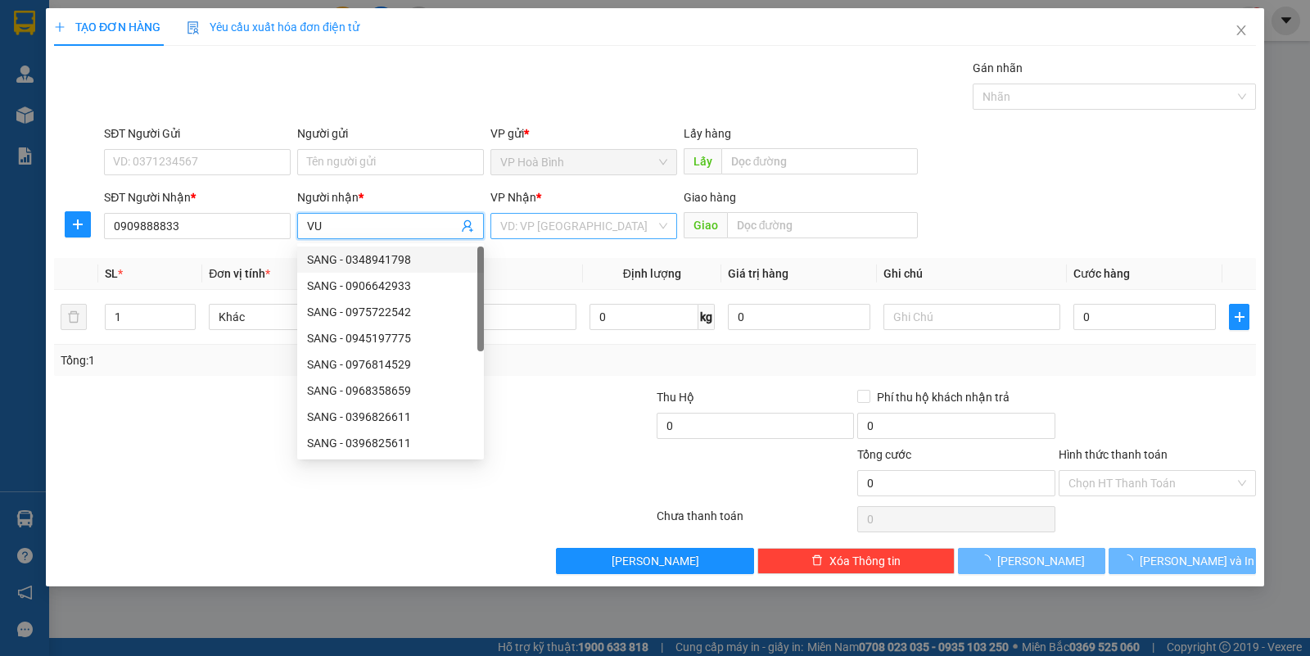
type input "VU"
drag, startPoint x: 553, startPoint y: 227, endPoint x: 554, endPoint y: 235, distance: 8.2
click at [554, 235] on input "search" at bounding box center [578, 226] width 156 height 25
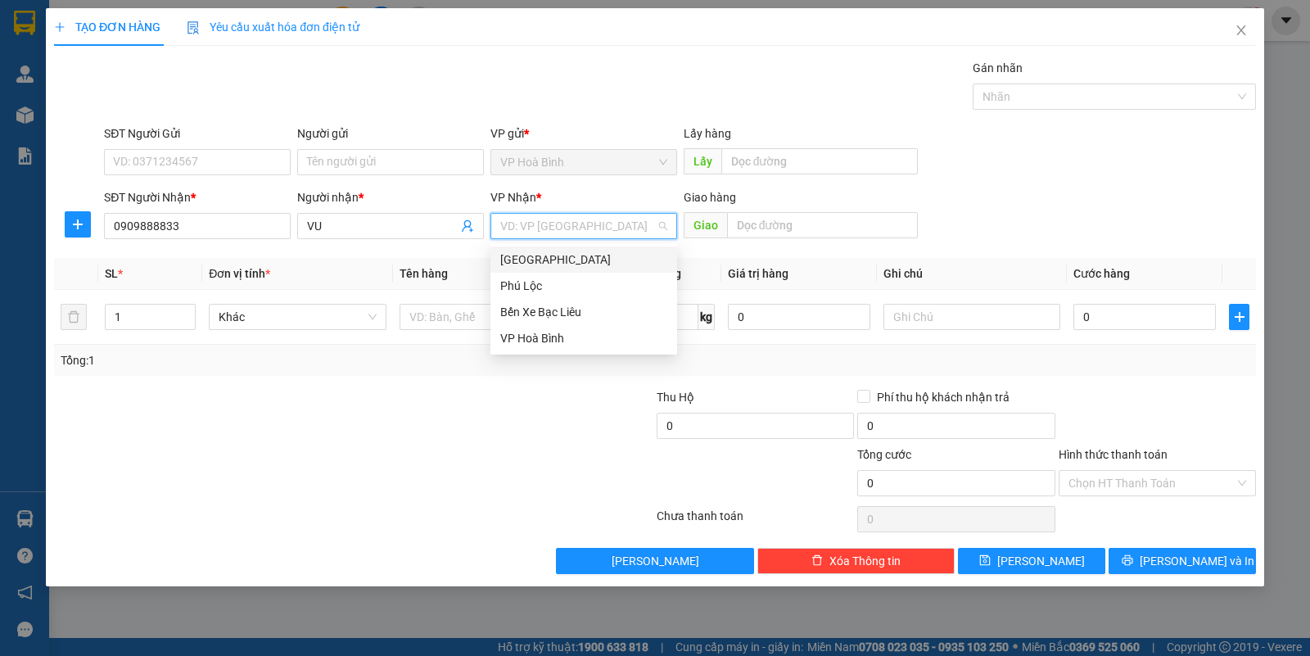
click at [558, 255] on div "[GEOGRAPHIC_DATA]" at bounding box center [583, 260] width 167 height 18
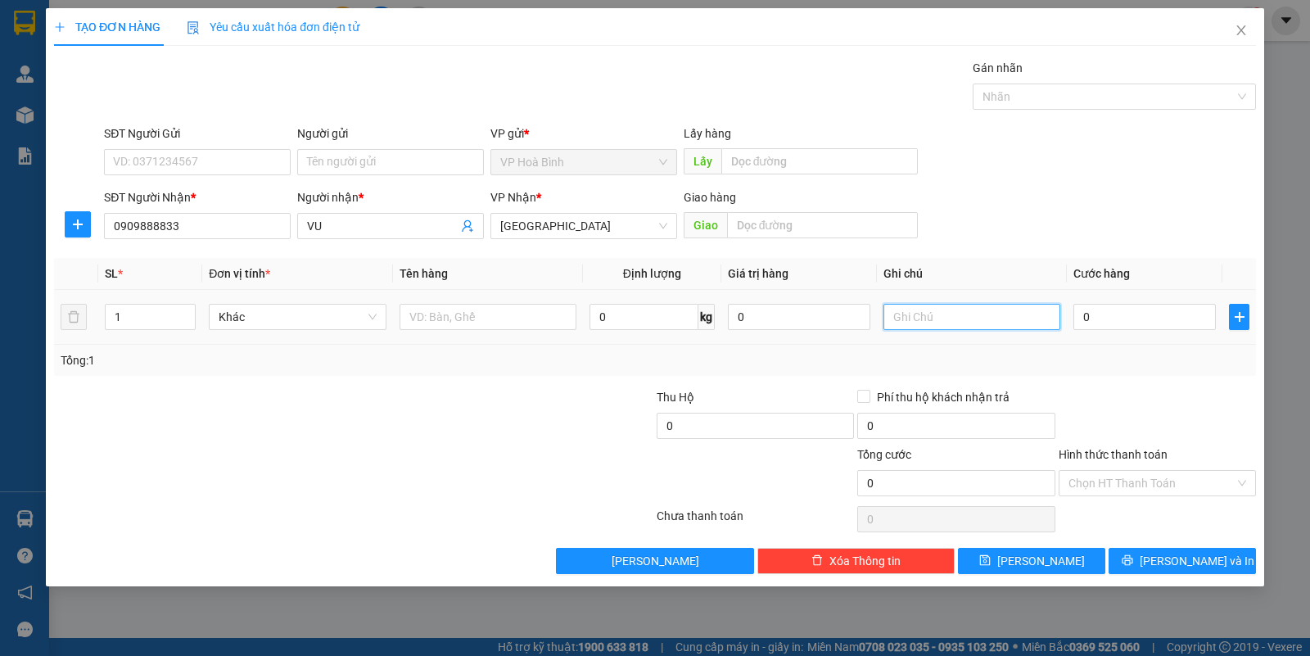
click at [929, 320] on input "text" at bounding box center [971, 317] width 177 height 26
type input "T"
click at [1102, 314] on input "0" at bounding box center [1144, 317] width 142 height 26
type input "7"
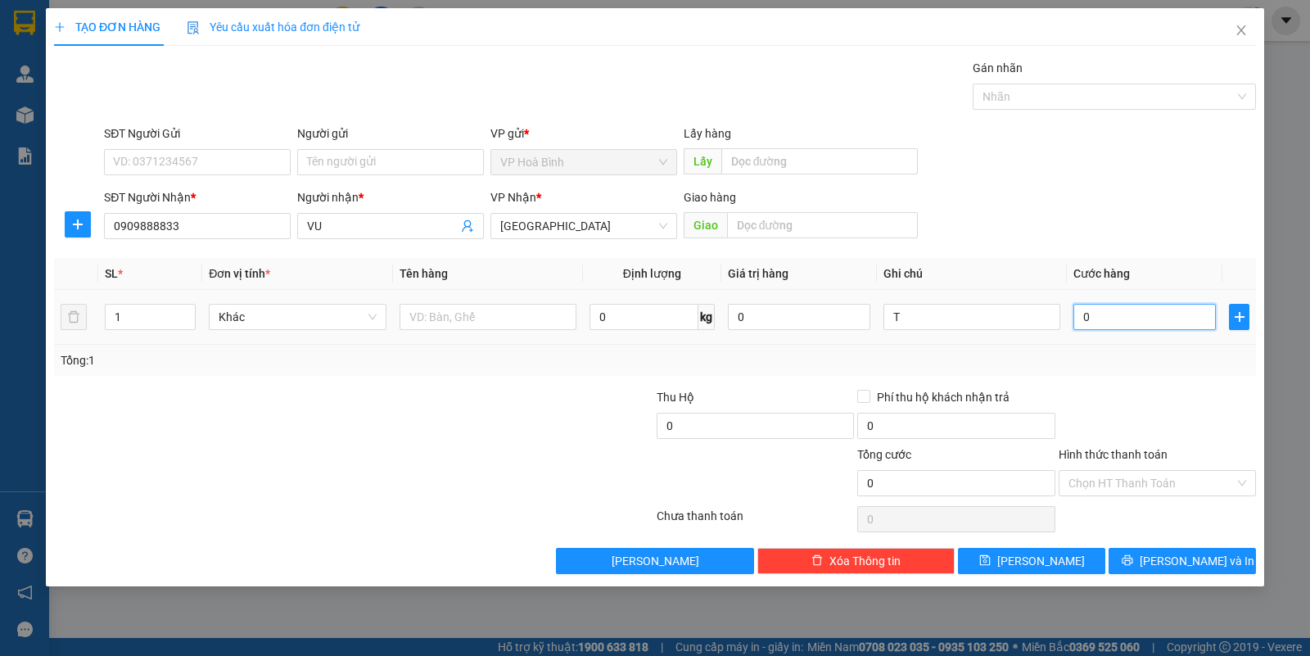
type input "7"
type input "70"
type input "700"
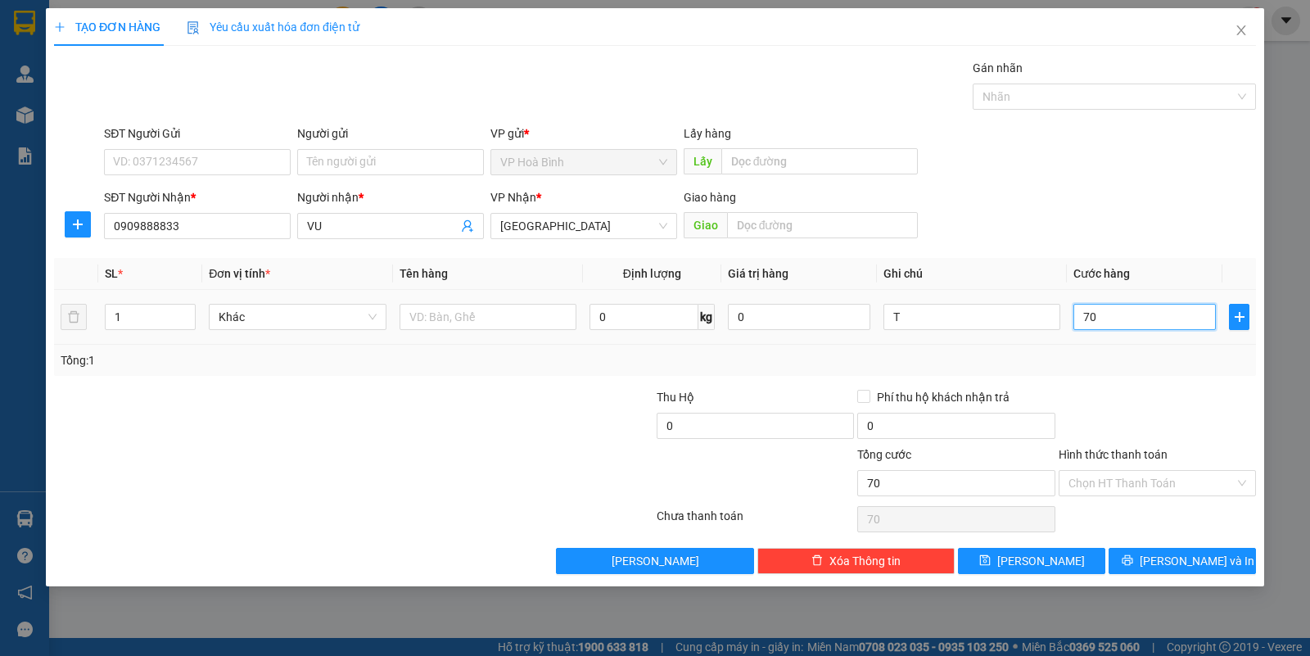
type input "700"
type input "7.000"
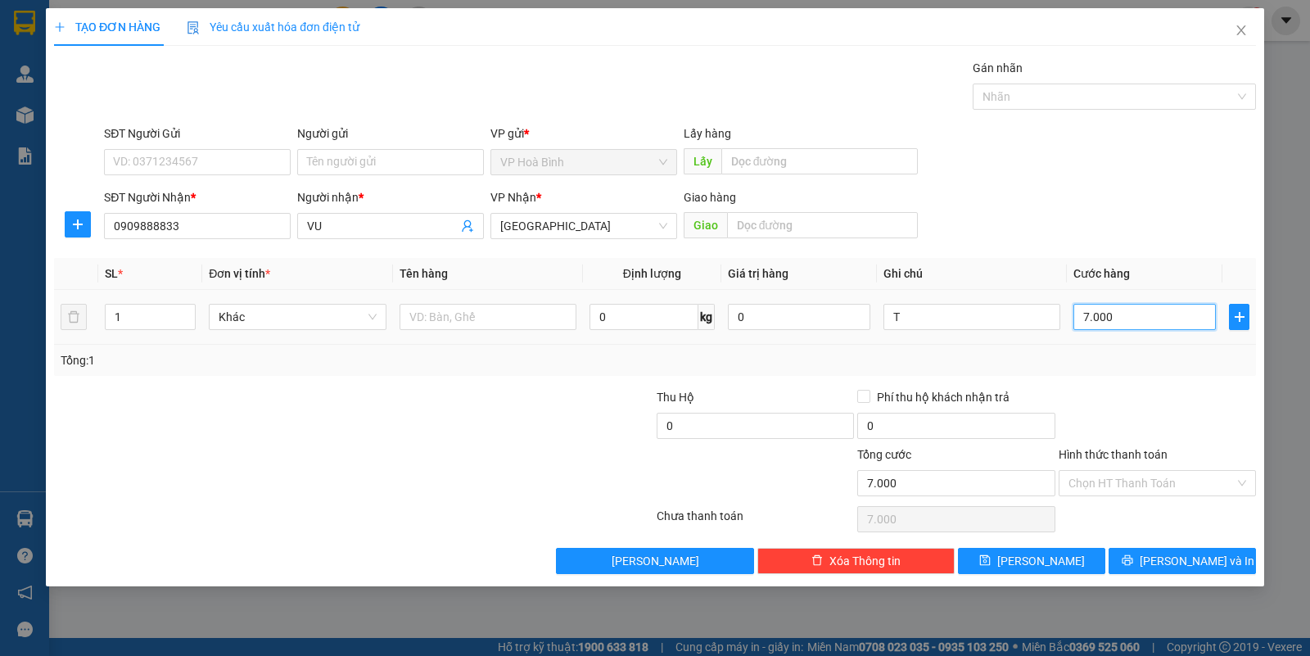
type input "70.000"
click at [188, 305] on span "Increase Value" at bounding box center [186, 312] width 18 height 15
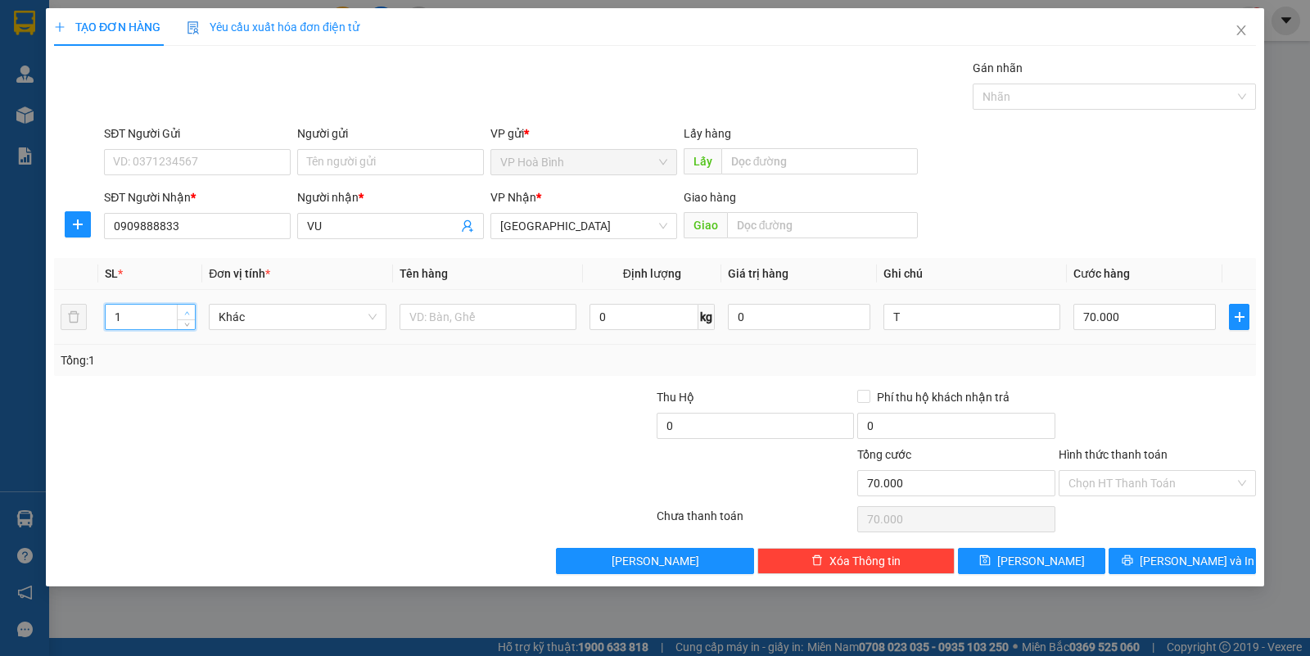
type input "2"
click at [191, 311] on span "up" at bounding box center [187, 313] width 10 height 10
click at [1184, 491] on input "Hình thức thanh toán" at bounding box center [1151, 483] width 166 height 25
type input "0"
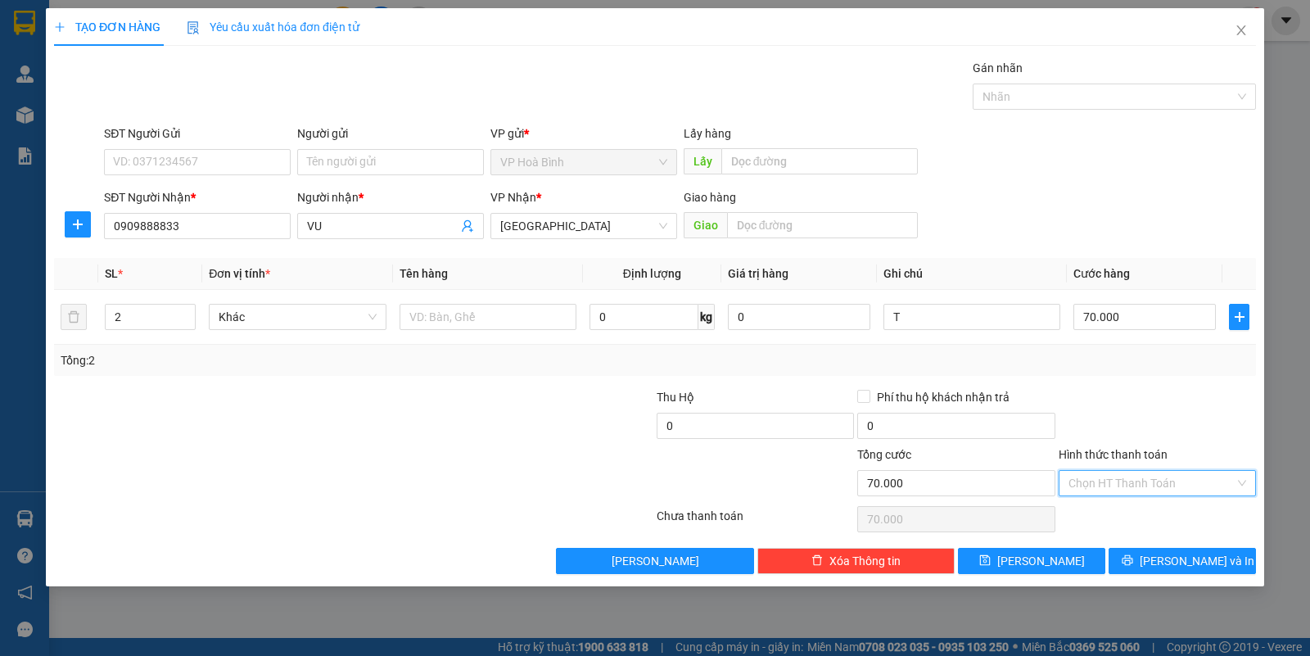
type input "0"
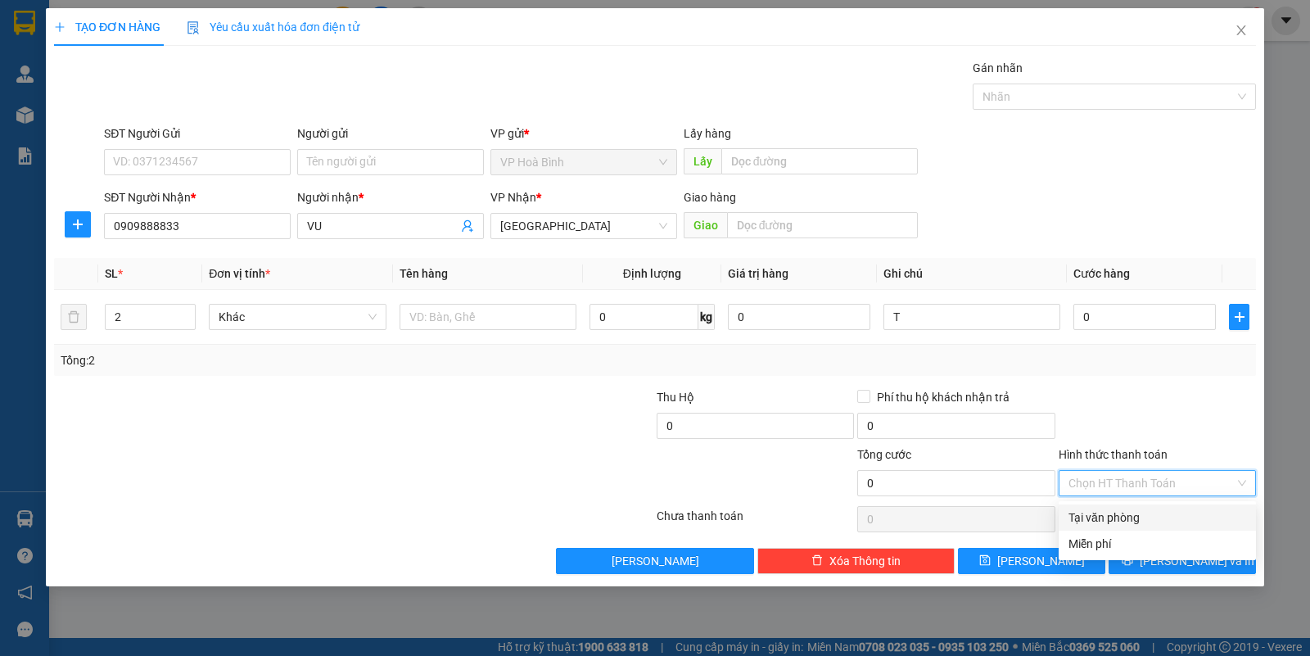
click at [1122, 516] on div "Tại văn phòng" at bounding box center [1157, 517] width 178 height 18
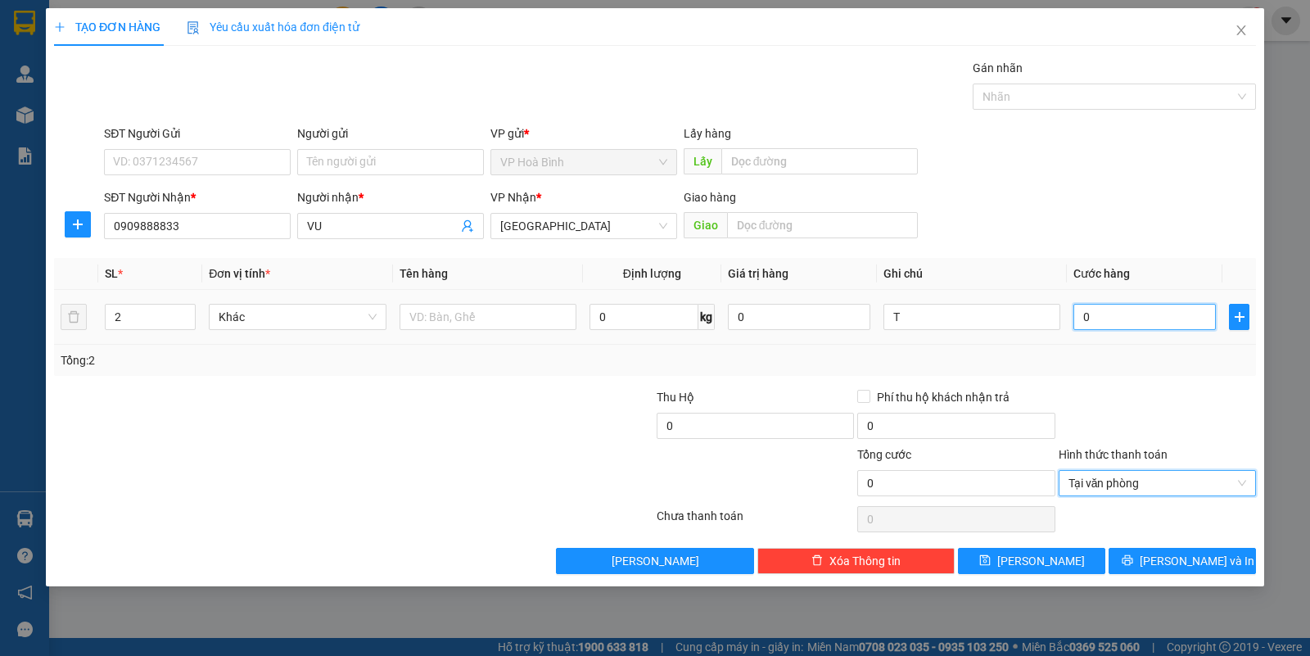
click at [1107, 325] on input "0" at bounding box center [1144, 317] width 142 height 26
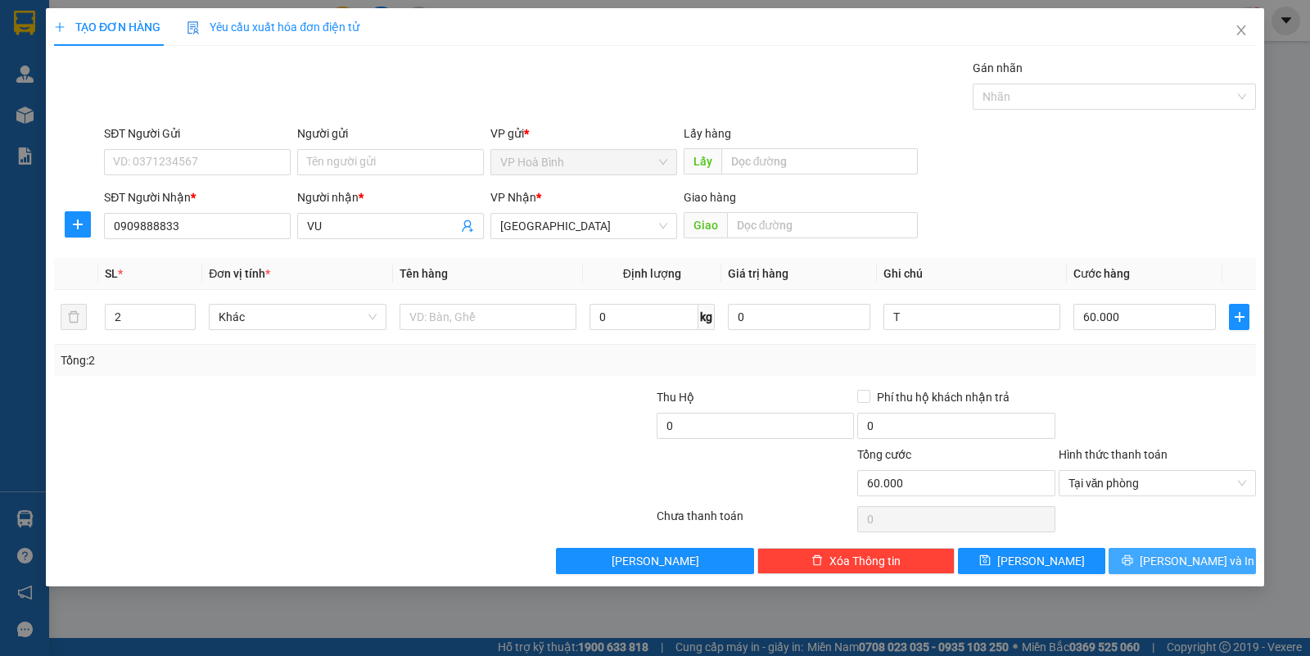
click at [1132, 565] on icon "printer" at bounding box center [1127, 560] width 11 height 11
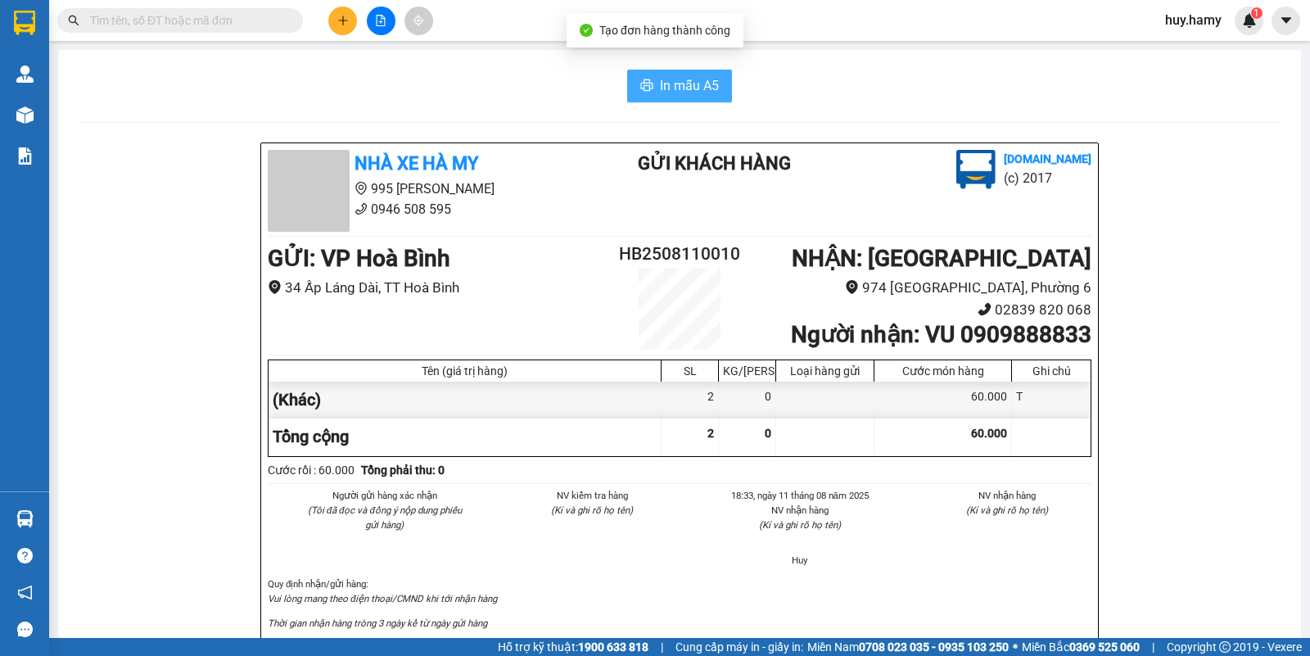
click at [677, 79] on span "In mẫu A5" at bounding box center [689, 85] width 59 height 20
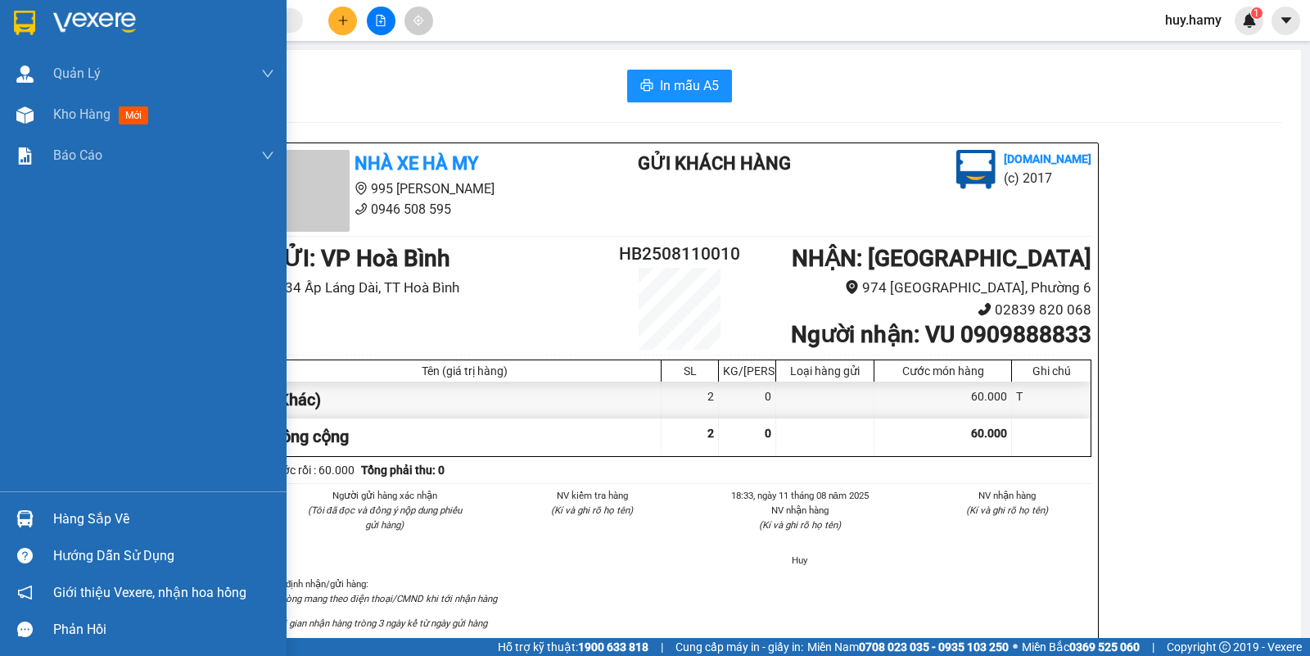
drag, startPoint x: 70, startPoint y: 116, endPoint x: 242, endPoint y: 181, distance: 182.9
click at [70, 116] on span "Kho hàng" at bounding box center [81, 114] width 57 height 16
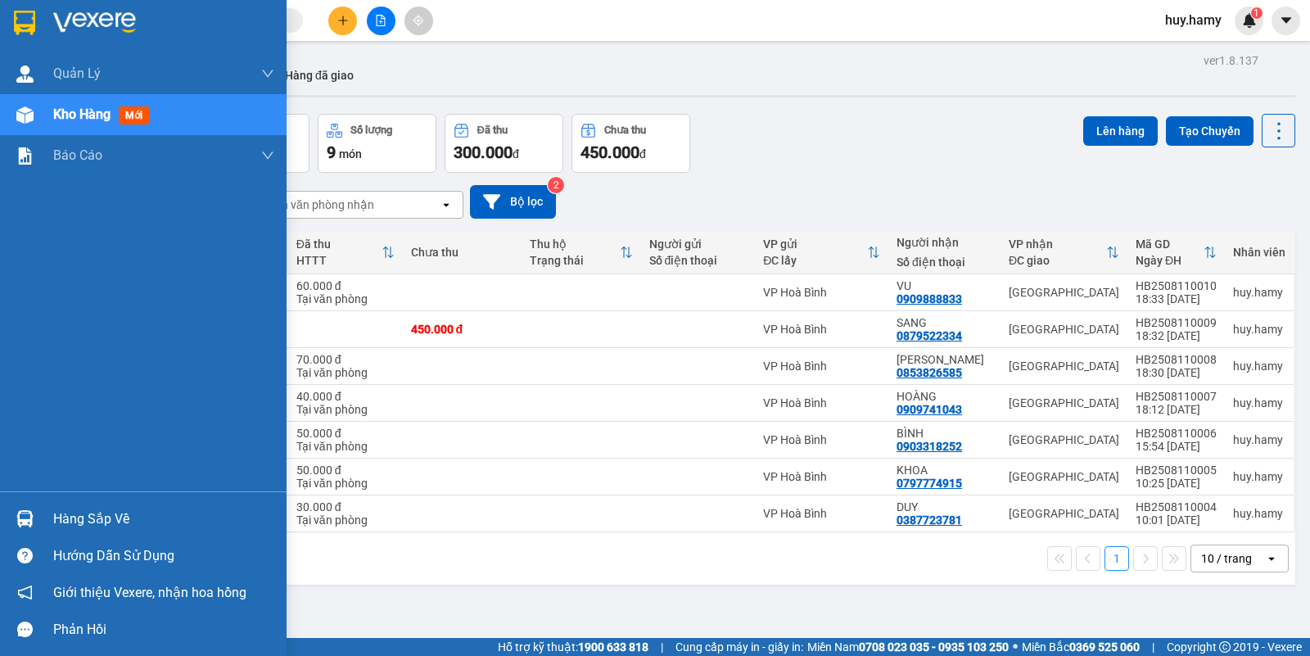
click at [92, 520] on div "Hàng sắp về" at bounding box center [163, 519] width 221 height 25
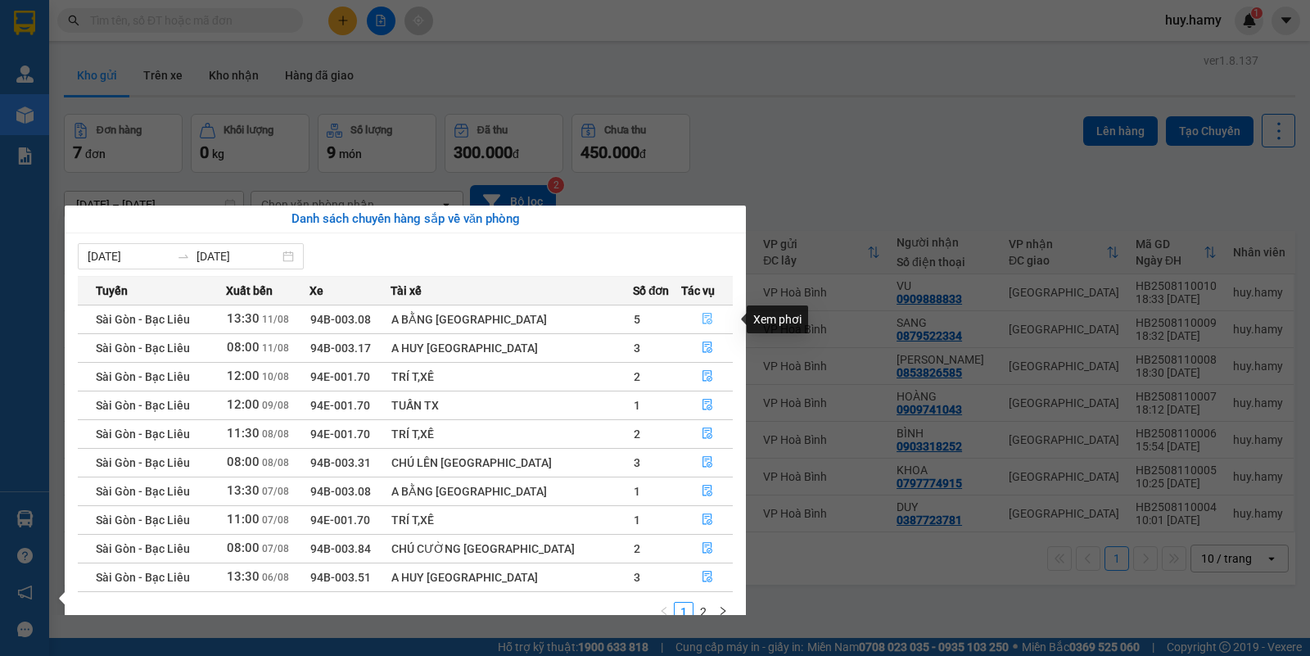
click at [702, 319] on icon "file-done" at bounding box center [707, 318] width 11 height 11
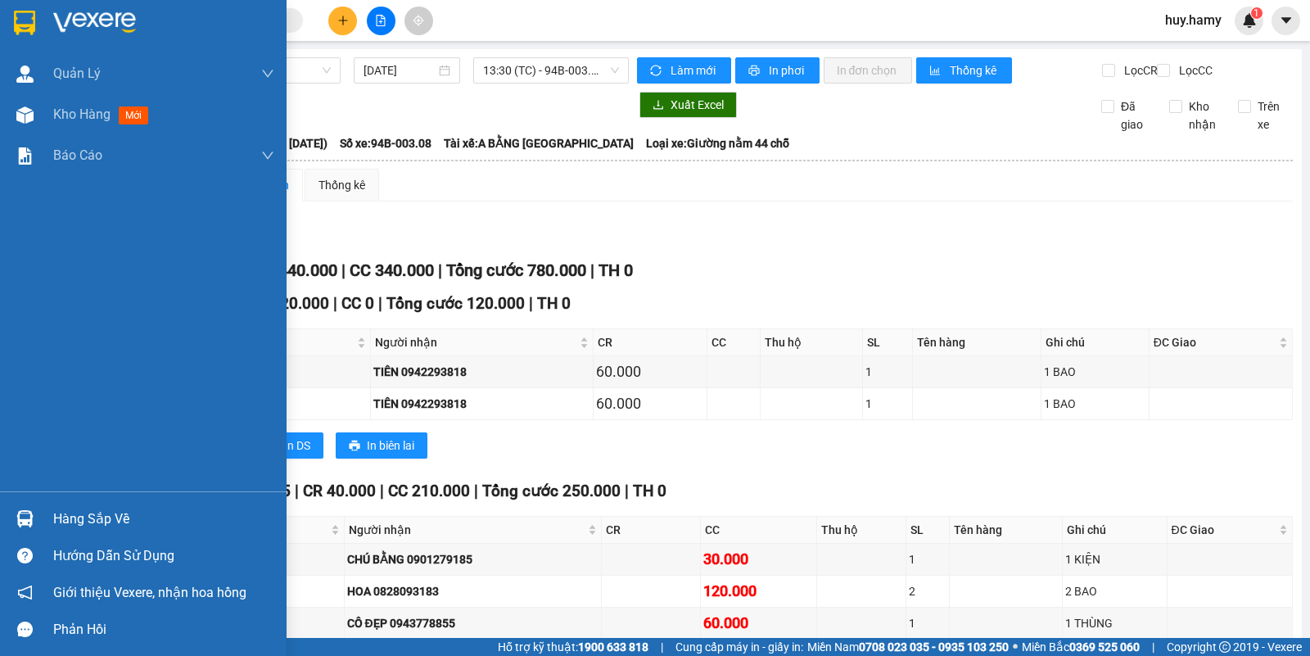
click at [58, 525] on div "Hàng sắp về" at bounding box center [163, 519] width 221 height 25
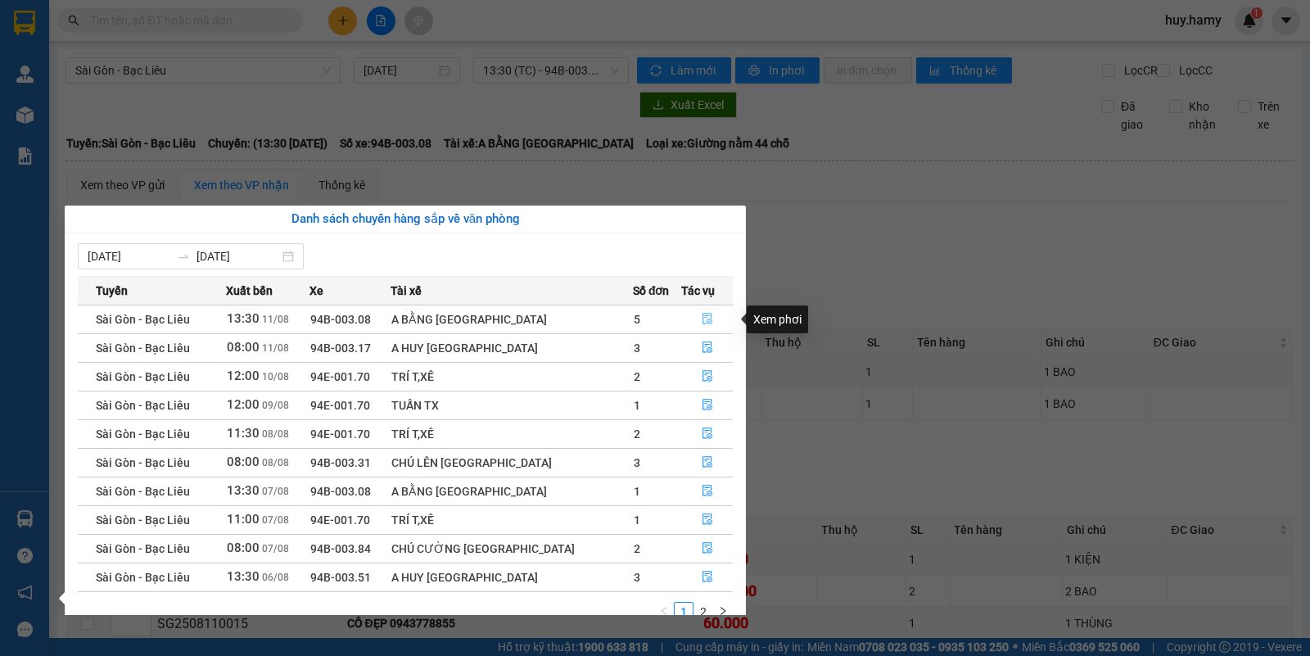
click at [702, 320] on icon "file-done" at bounding box center [707, 318] width 10 height 11
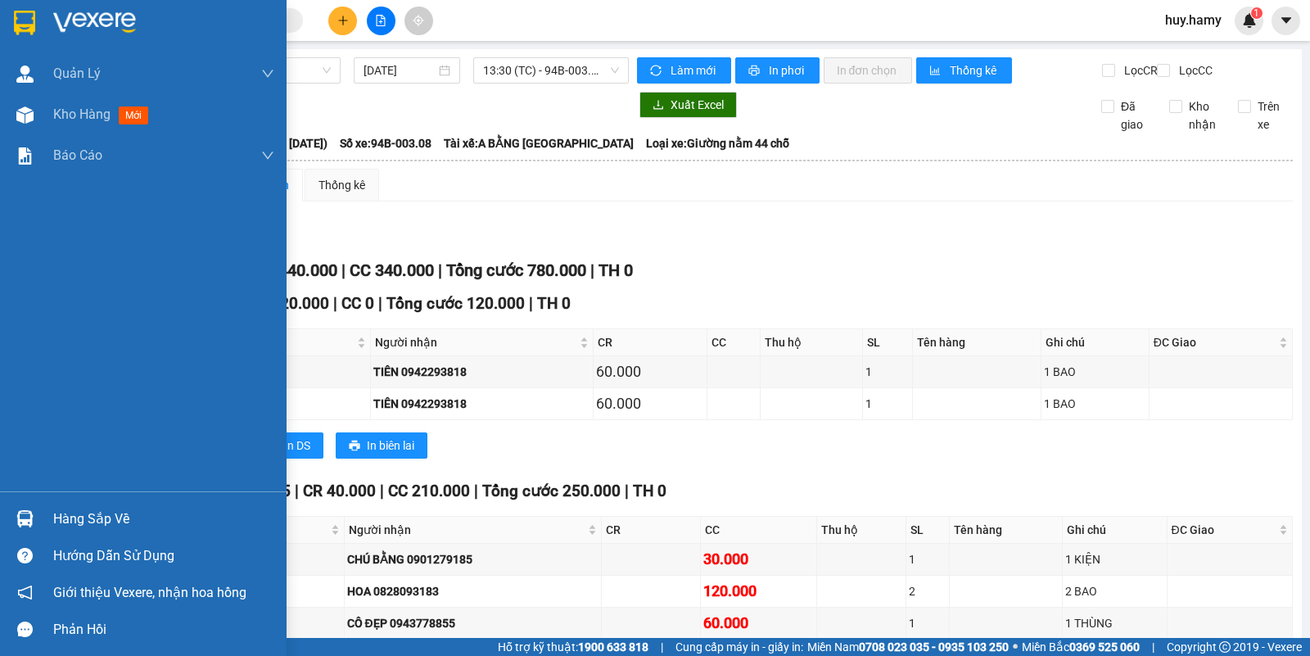
click at [70, 508] on div "Hàng sắp về" at bounding box center [163, 519] width 221 height 25
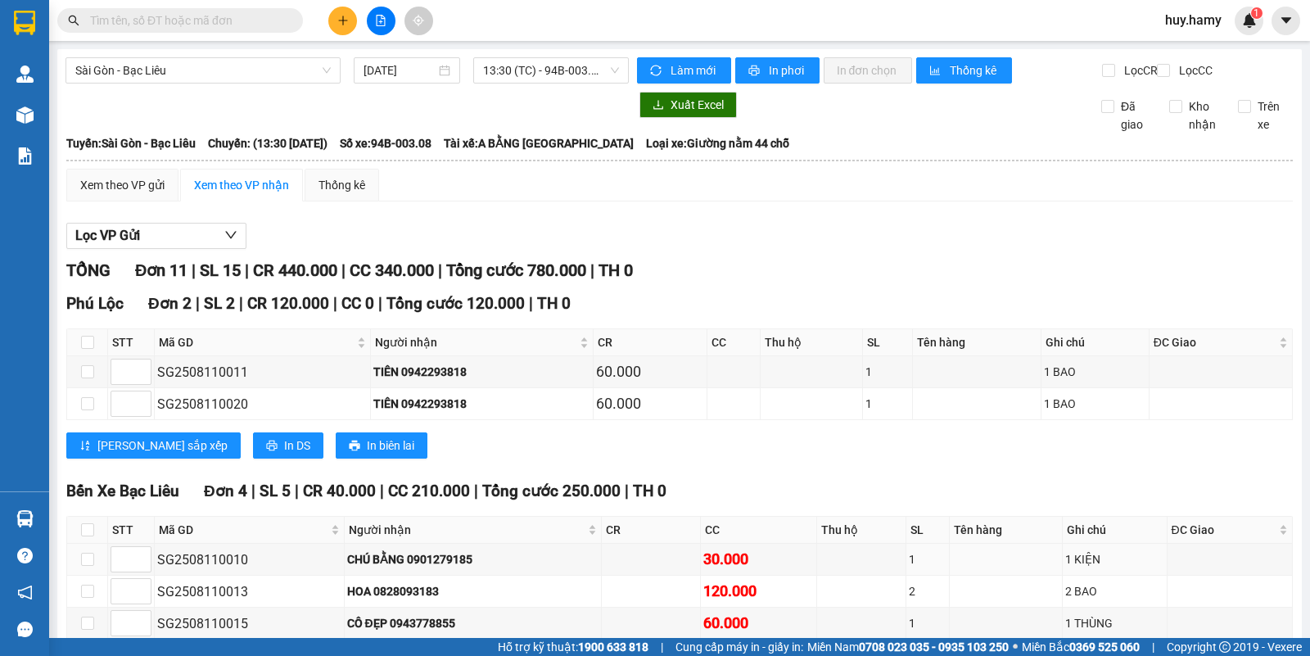
drag, startPoint x: 585, startPoint y: 152, endPoint x: 410, endPoint y: 66, distance: 195.2
click at [584, 152] on section "Kết quả tìm kiếm ( 0 ) Bộ lọc No Data huy.hamy 1 Quản Lý Quản lý khách hàng mới…" at bounding box center [655, 328] width 1310 height 656
click at [341, 27] on button at bounding box center [342, 21] width 29 height 29
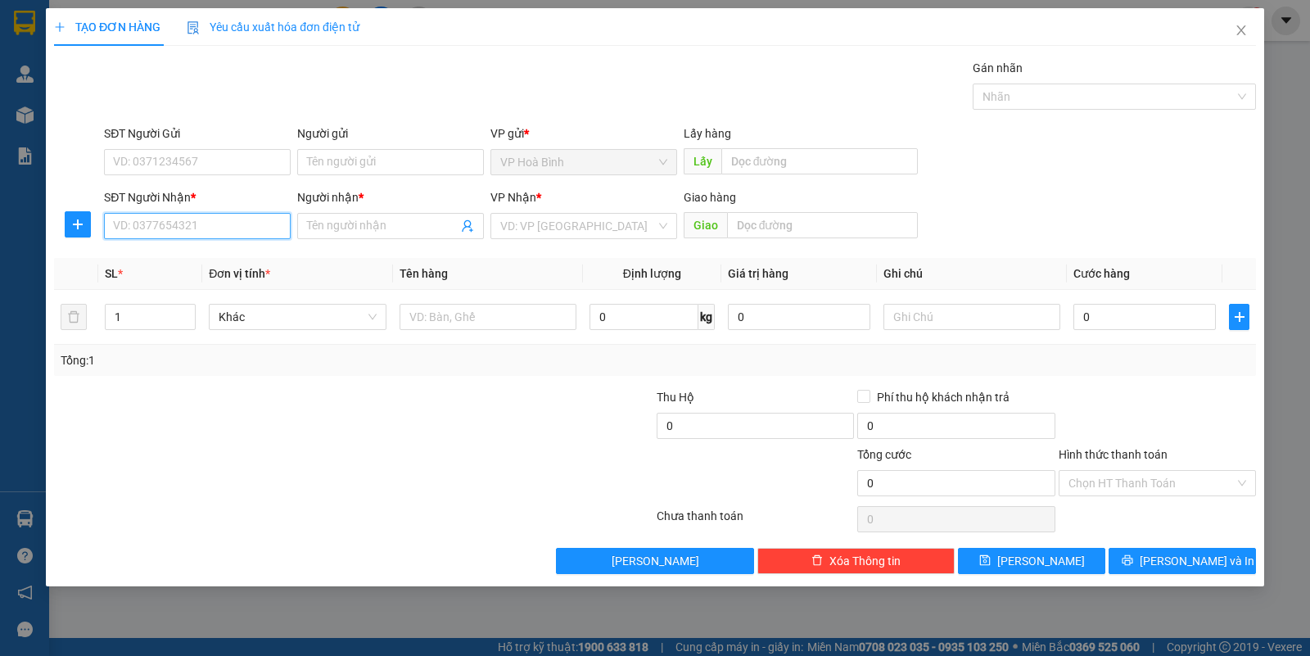
click at [172, 231] on input "SĐT Người Nhận *" at bounding box center [197, 226] width 187 height 26
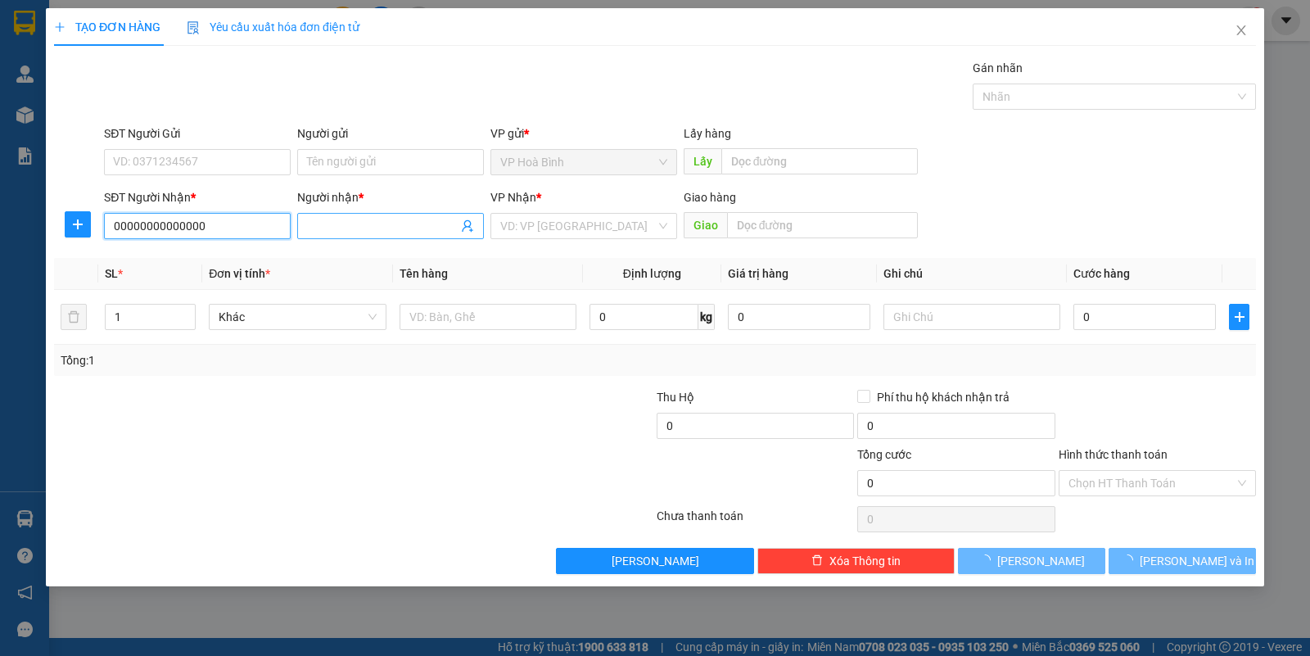
type input "00000000000000"
click at [338, 226] on input "Người nhận *" at bounding box center [382, 226] width 151 height 18
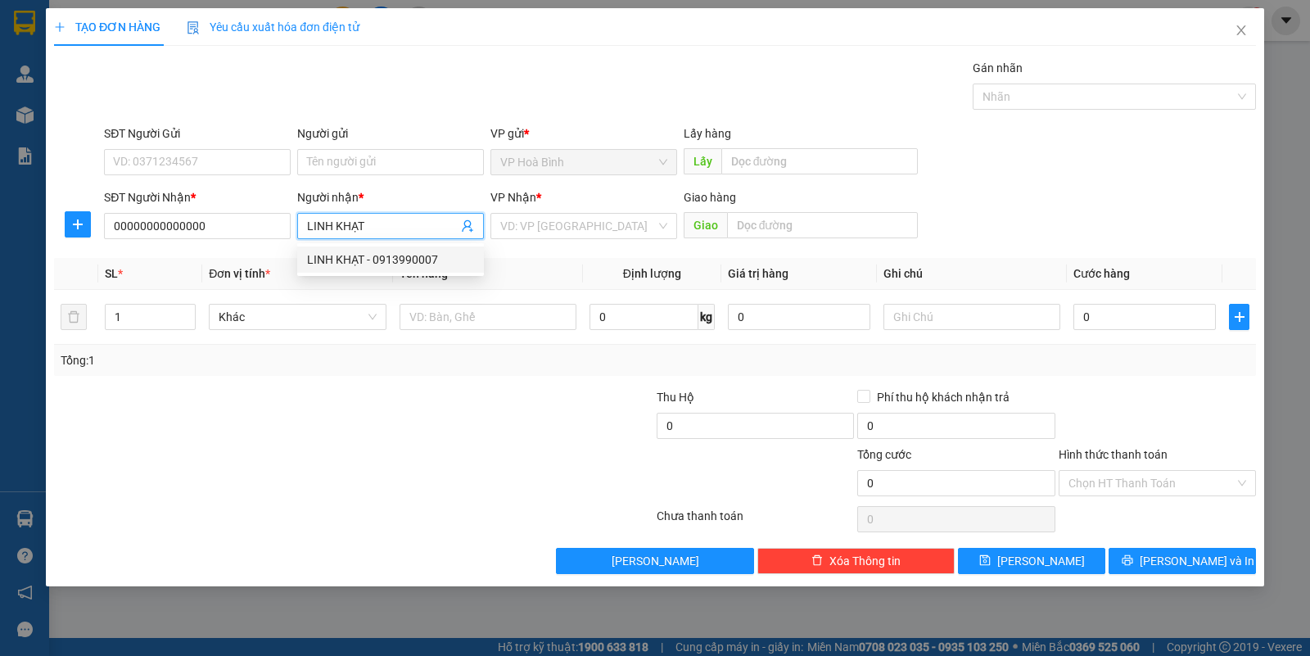
type input "LINH KHẠT"
click at [551, 210] on div "VP Nhận *" at bounding box center [583, 200] width 187 height 25
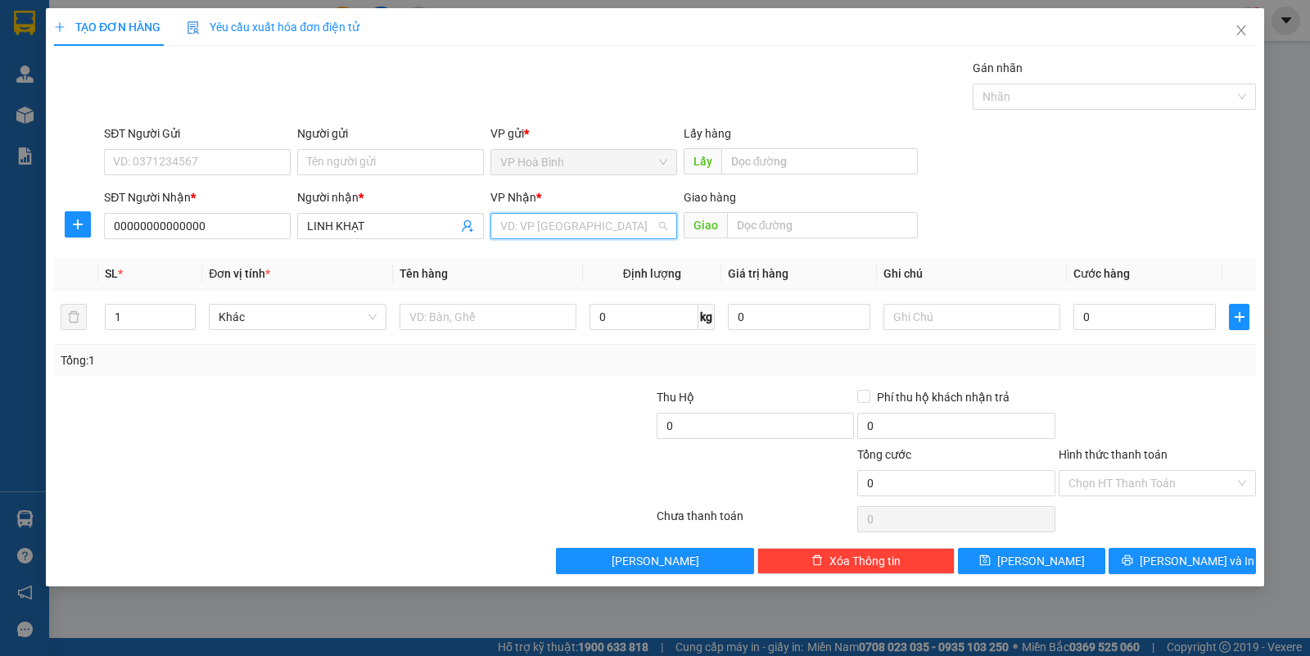
click at [549, 234] on input "search" at bounding box center [578, 226] width 156 height 25
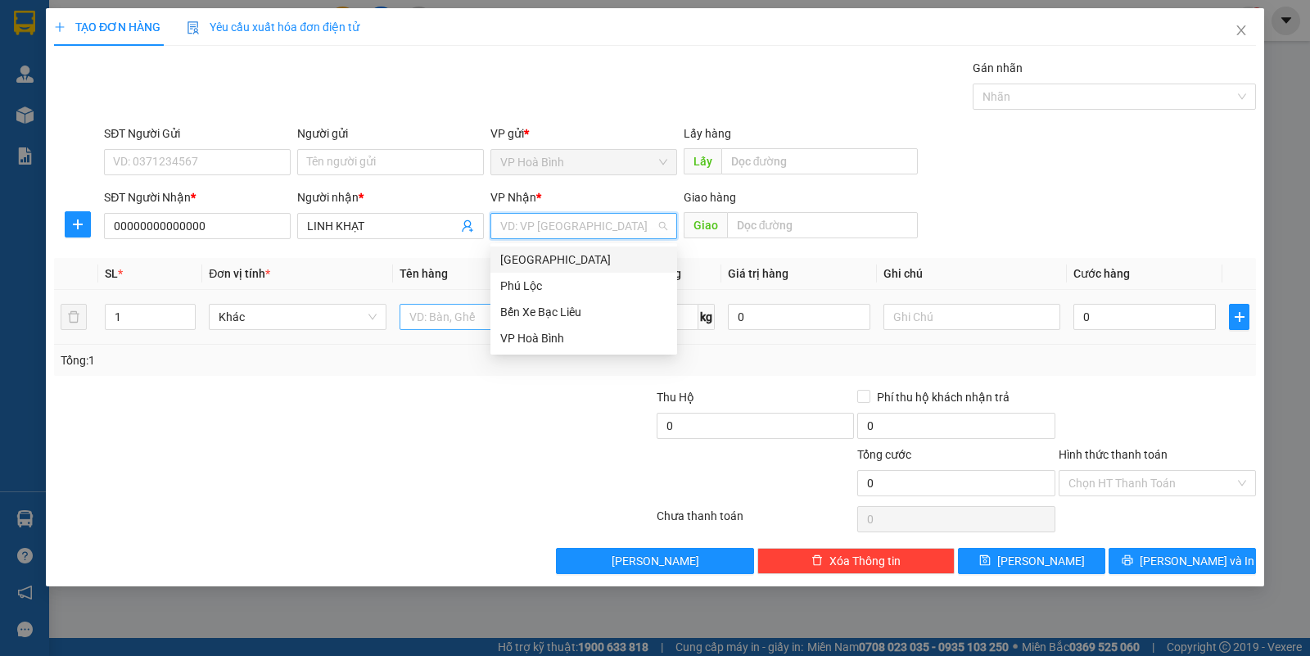
drag, startPoint x: 541, startPoint y: 258, endPoint x: 467, endPoint y: 313, distance: 92.5
click at [540, 264] on div "[GEOGRAPHIC_DATA]" at bounding box center [583, 260] width 167 height 18
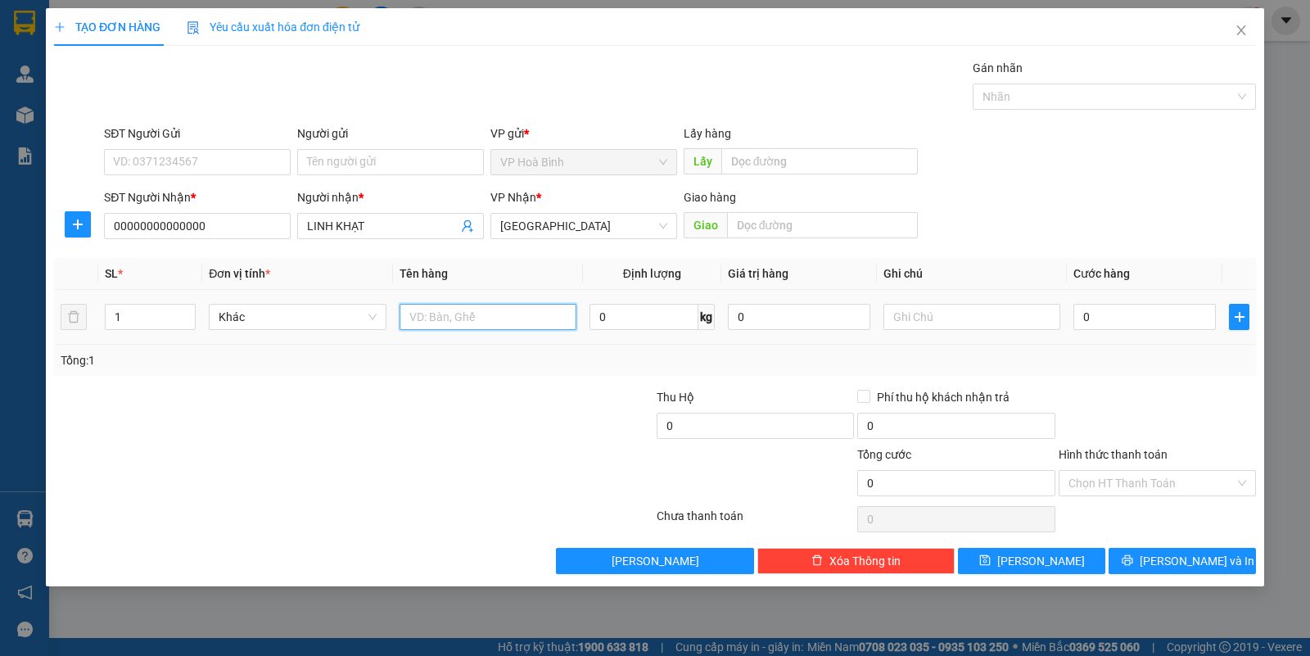
click at [461, 314] on input "text" at bounding box center [488, 317] width 177 height 26
type input "TT"
click at [940, 326] on input "text" at bounding box center [971, 317] width 177 height 26
type input "N"
type input "B"
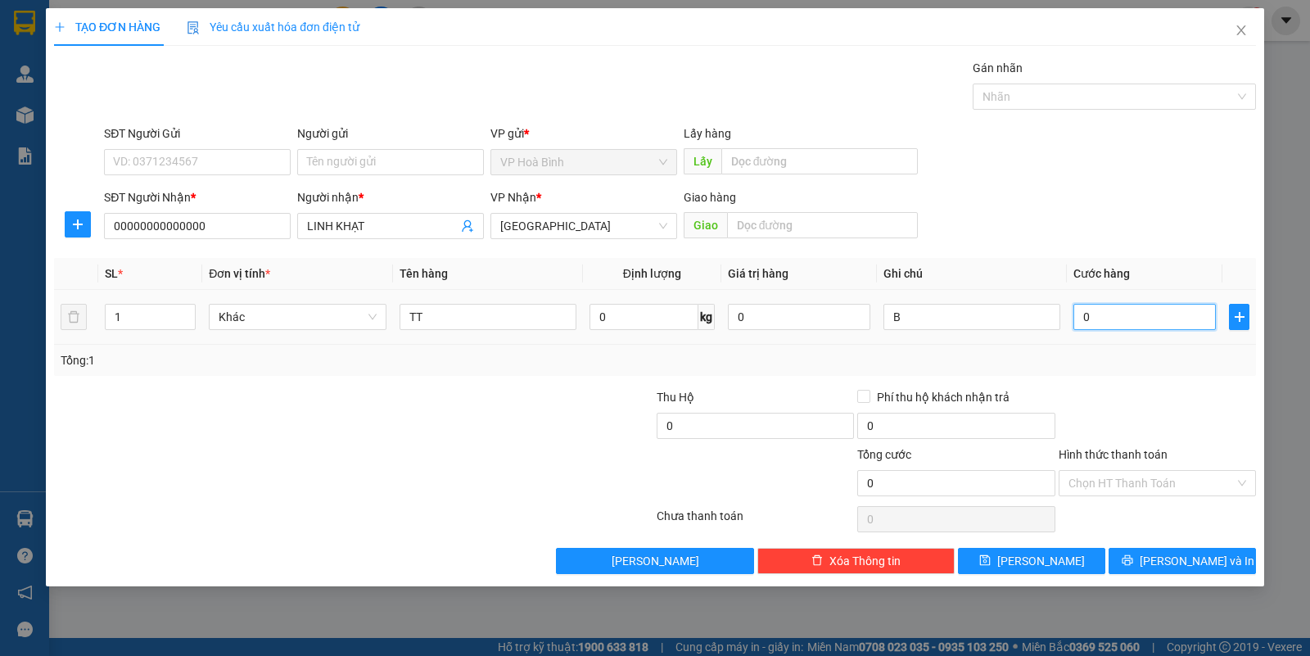
click at [1081, 322] on input "0" at bounding box center [1144, 317] width 142 height 26
type input "3"
type input "30"
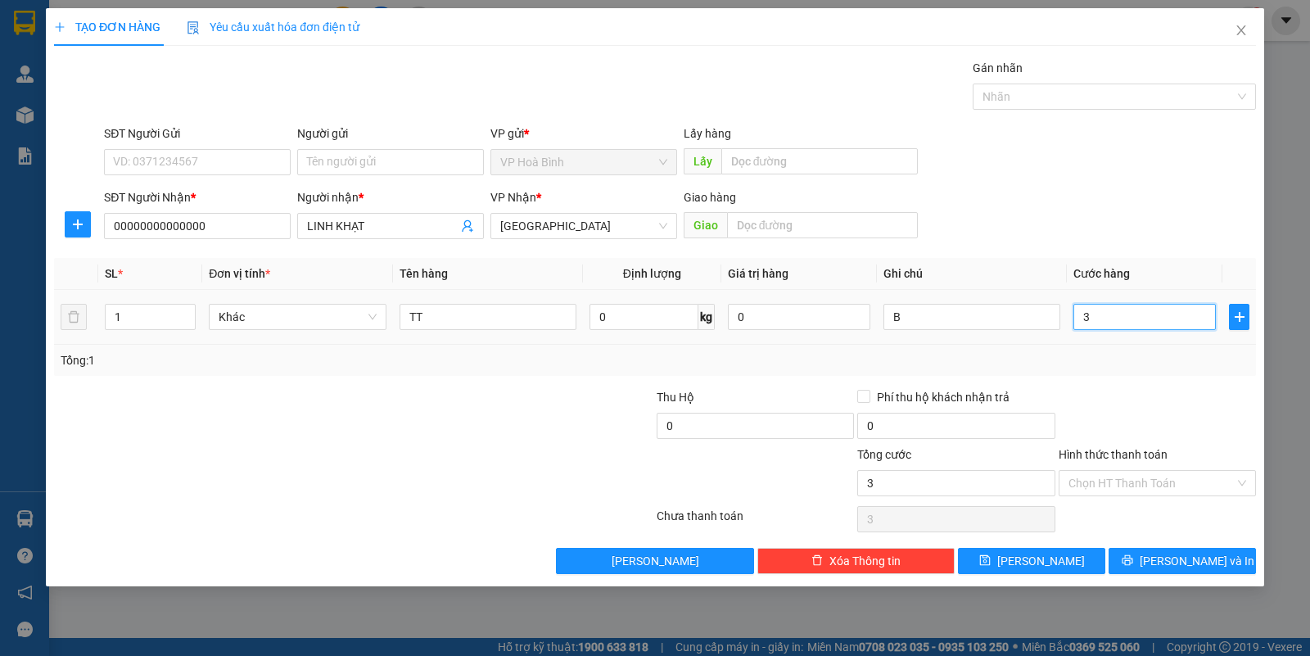
type input "30"
type input "300"
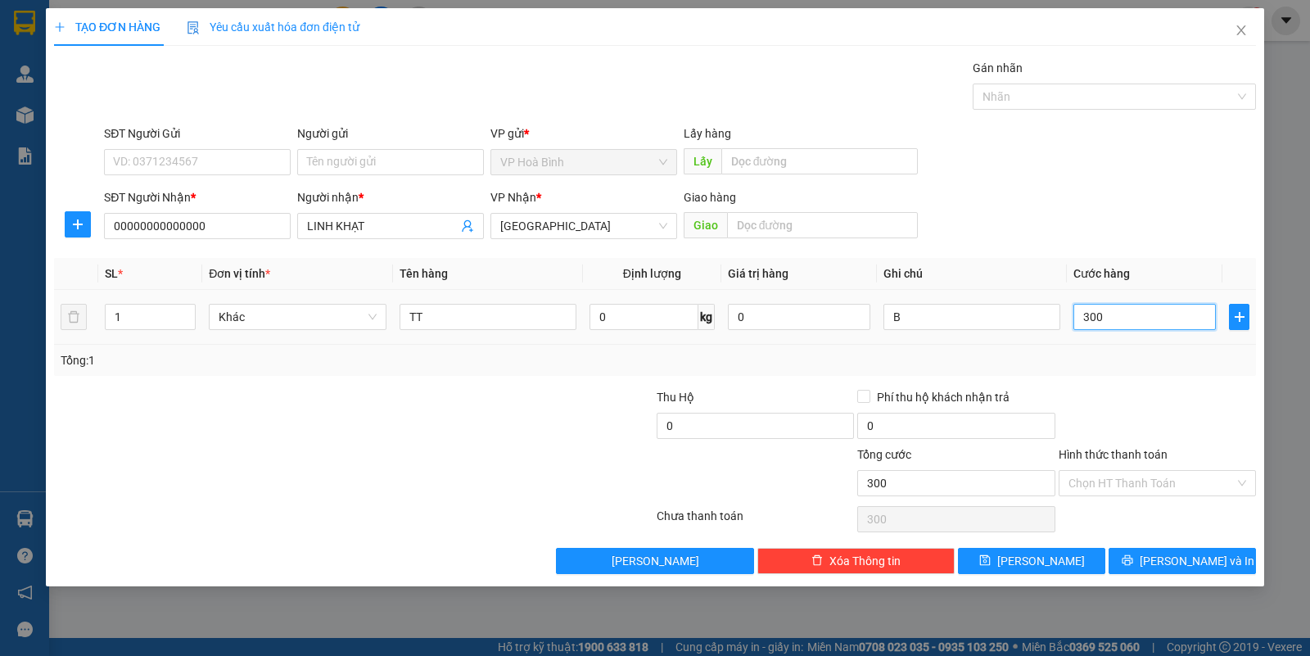
type input "3.000"
type input "30.000"
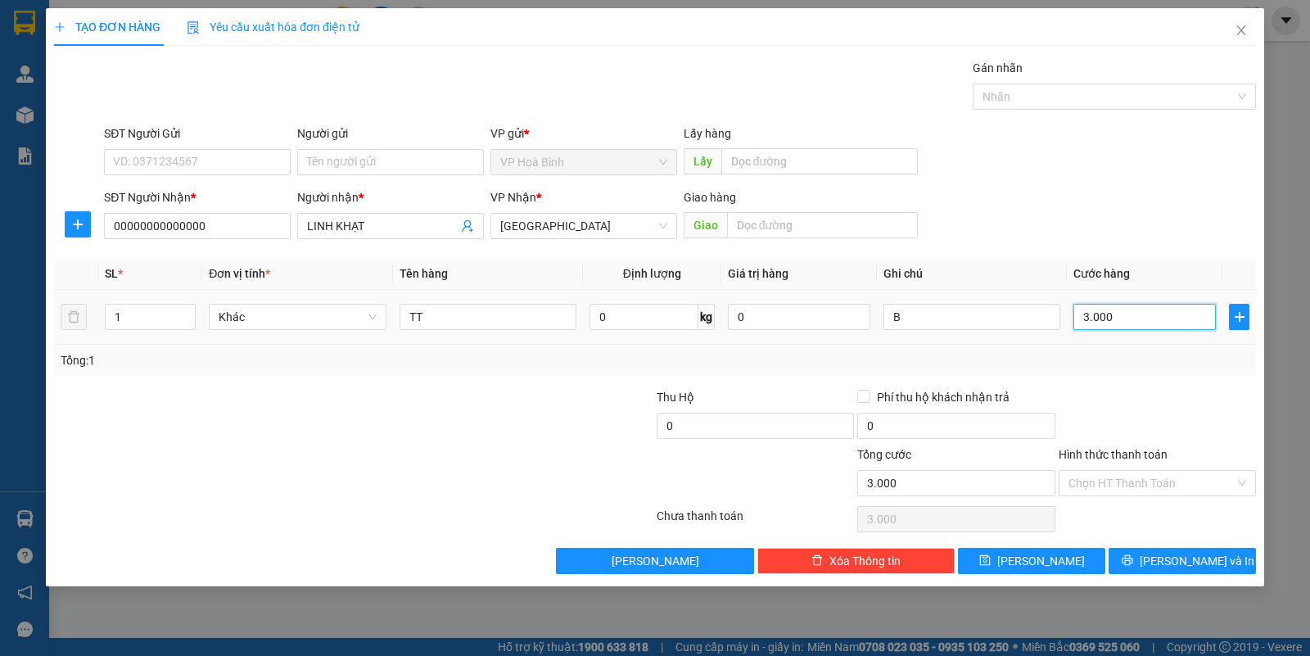
type input "30.000"
click at [1134, 481] on input "Hình thức thanh toán" at bounding box center [1151, 483] width 166 height 25
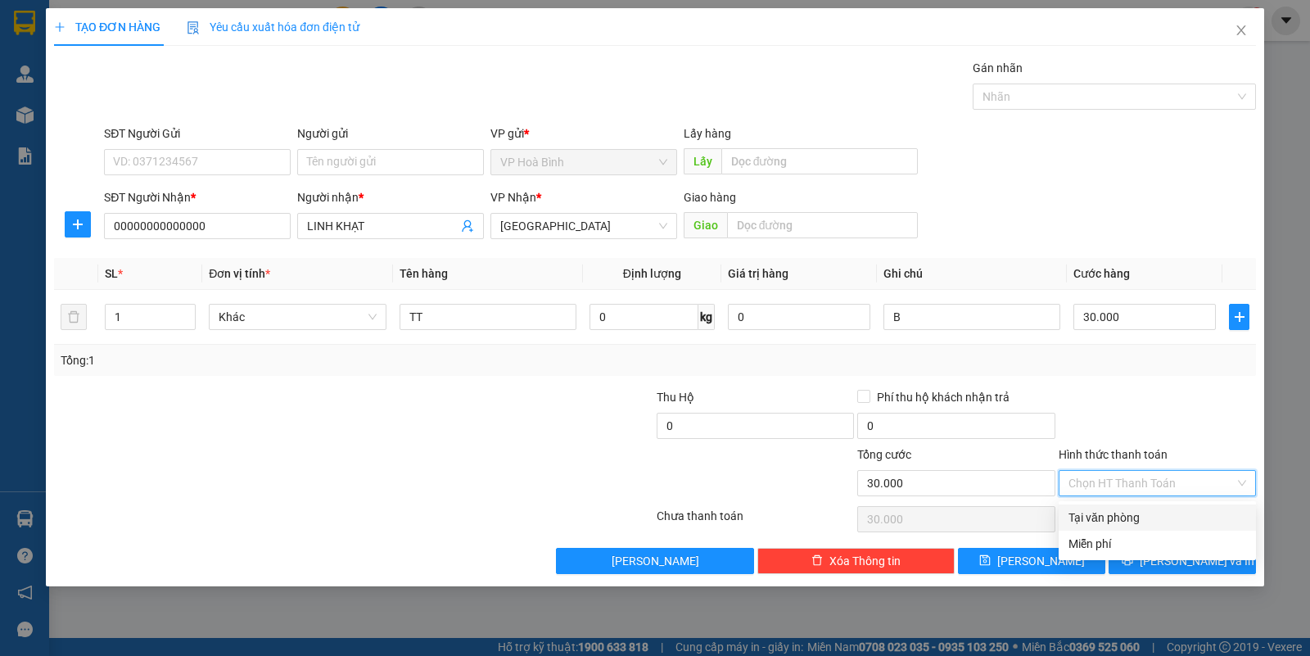
click at [1115, 513] on div "Tại văn phòng" at bounding box center [1157, 517] width 178 height 18
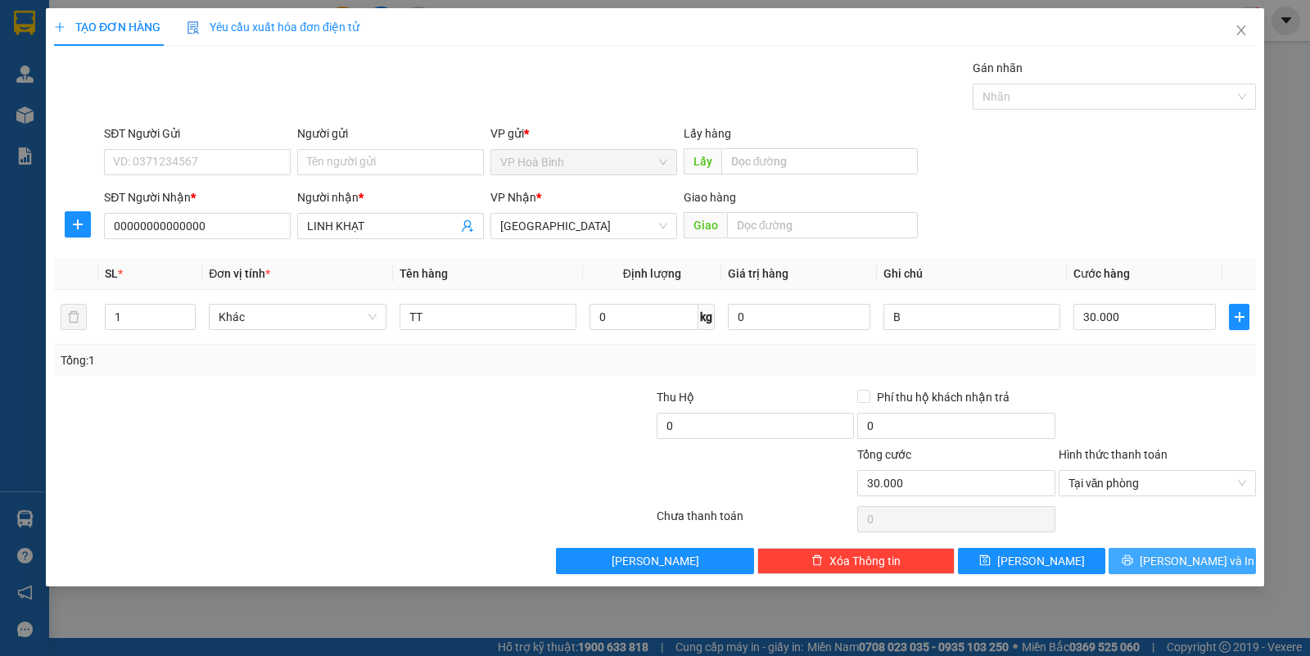
click at [1136, 565] on button "[PERSON_NAME] và In" at bounding box center [1182, 561] width 147 height 26
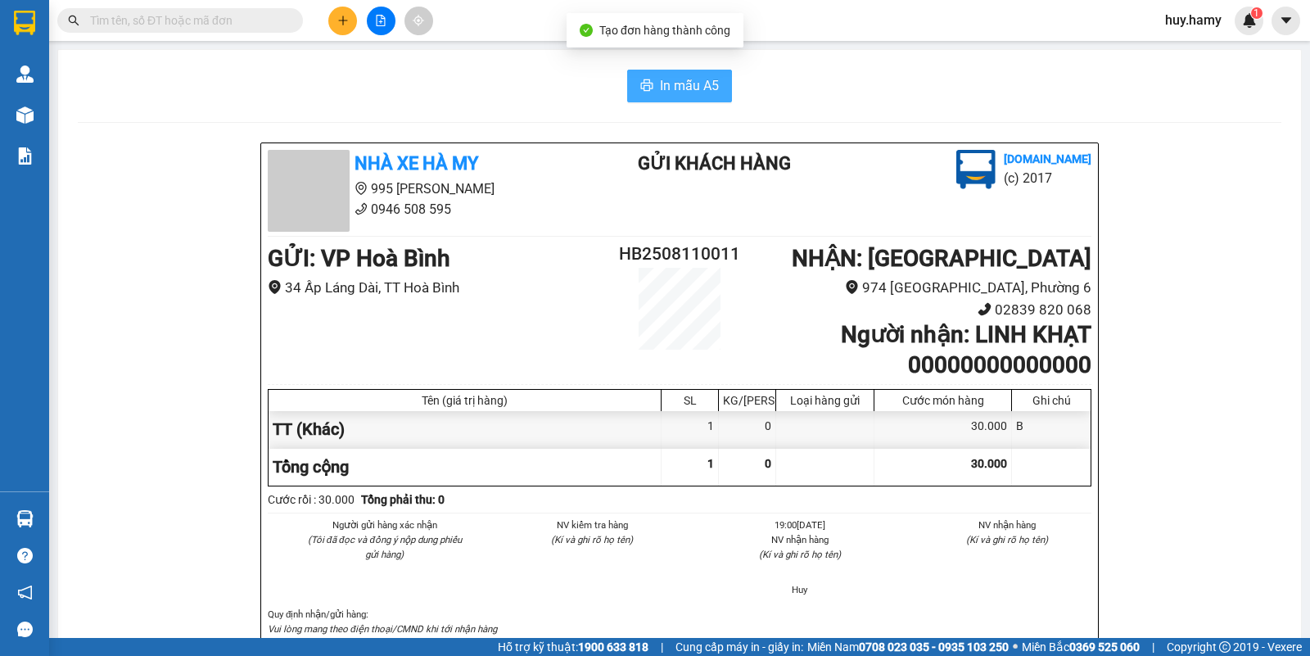
click at [660, 79] on span "In mẫu A5" at bounding box center [689, 85] width 59 height 20
